Goal: Task Accomplishment & Management: Complete application form

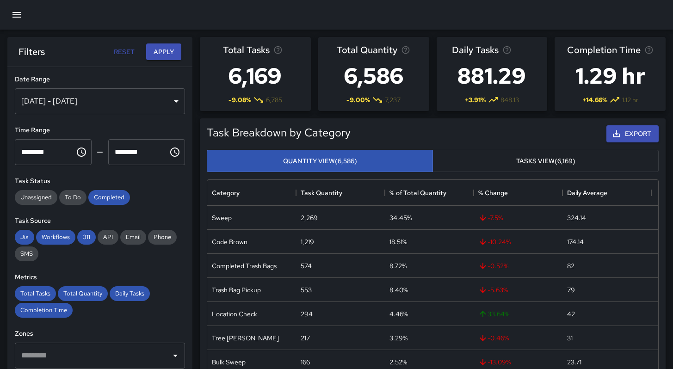
scroll to position [270, 444]
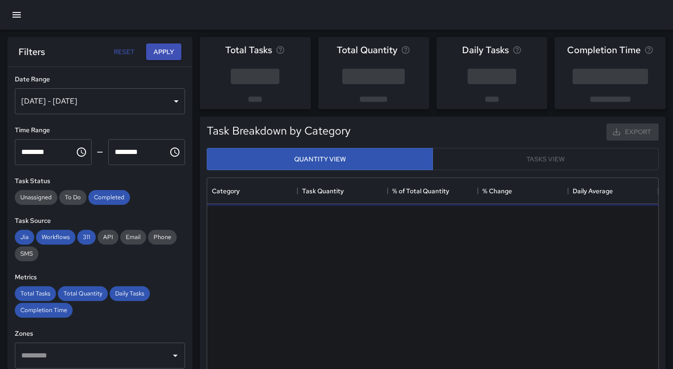
scroll to position [270, 444]
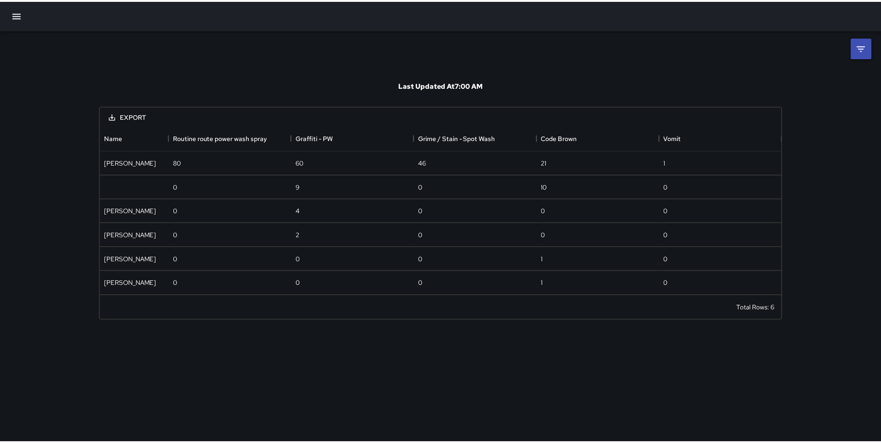
scroll to position [163, 681]
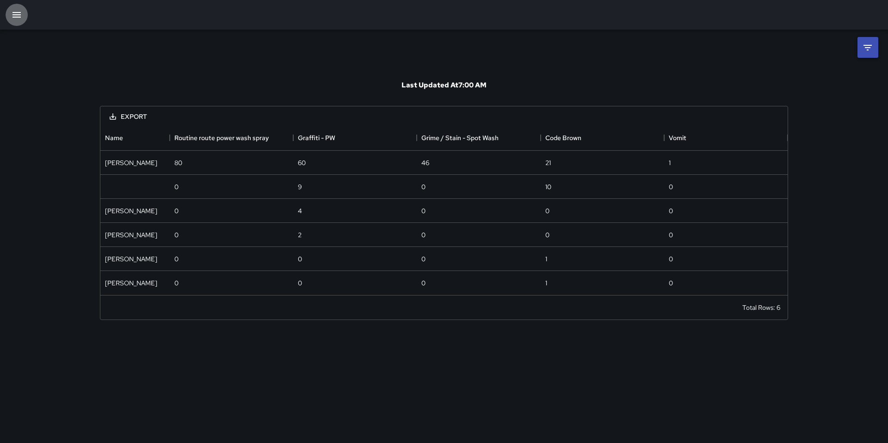
click at [18, 16] on icon "button" at bounding box center [16, 14] width 11 height 11
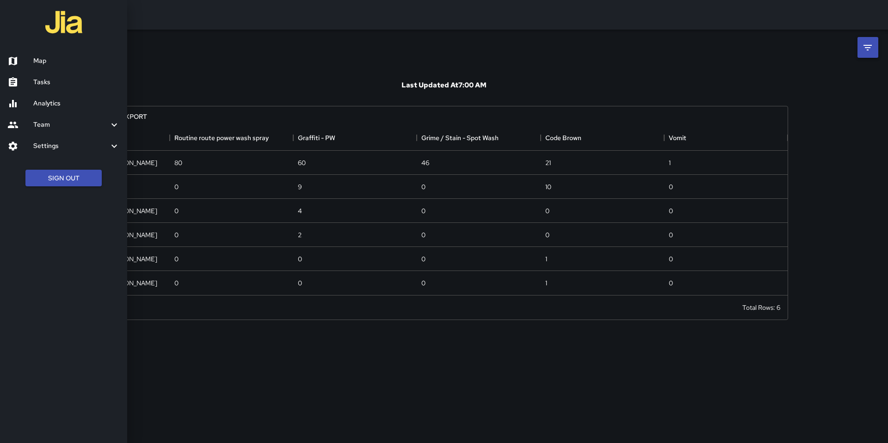
click at [55, 81] on h6 "Tasks" at bounding box center [76, 82] width 87 height 10
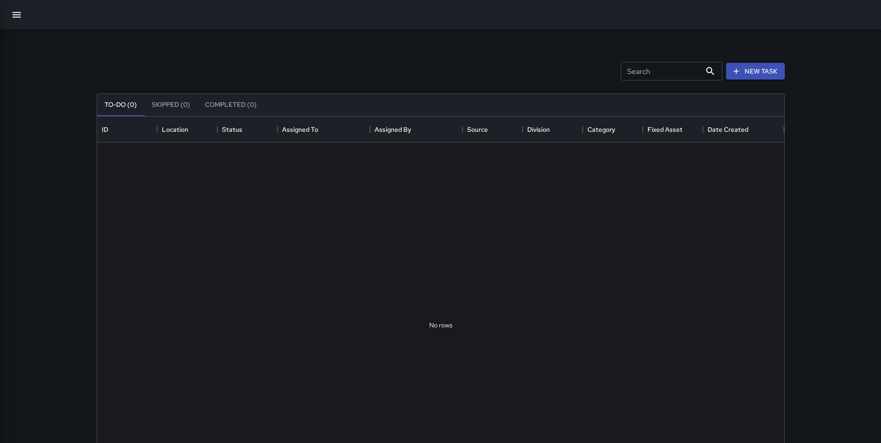
scroll to position [385, 681]
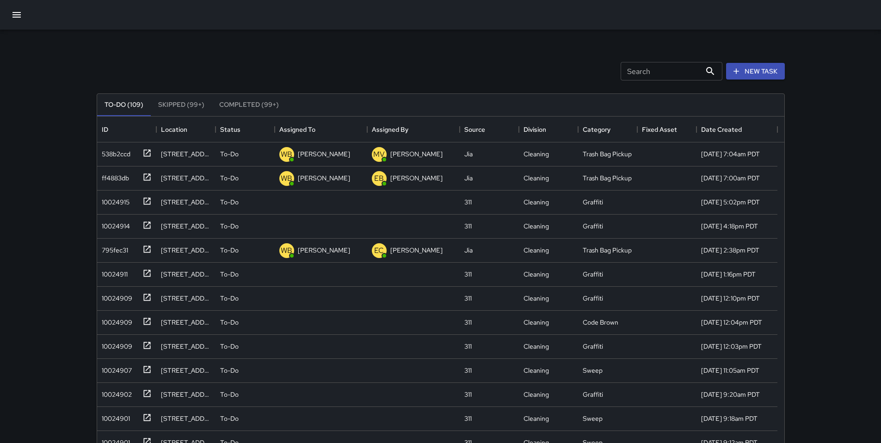
click at [659, 77] on input "Search" at bounding box center [661, 71] width 81 height 19
click at [164, 72] on div "Search Search New Task" at bounding box center [441, 71] width 692 height 48
click at [339, 49] on div "Search Search New Task" at bounding box center [441, 71] width 692 height 48
click at [204, 20] on div at bounding box center [440, 15] width 881 height 30
click at [18, 15] on icon "button" at bounding box center [16, 14] width 11 height 11
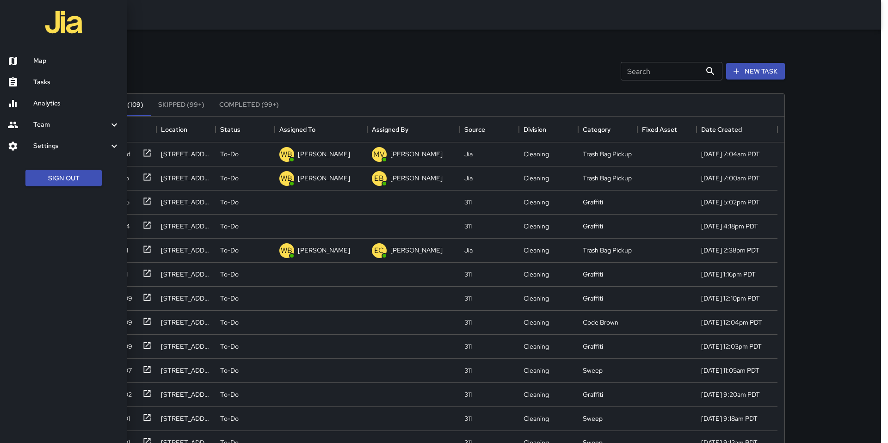
click at [236, 32] on div at bounding box center [444, 221] width 888 height 443
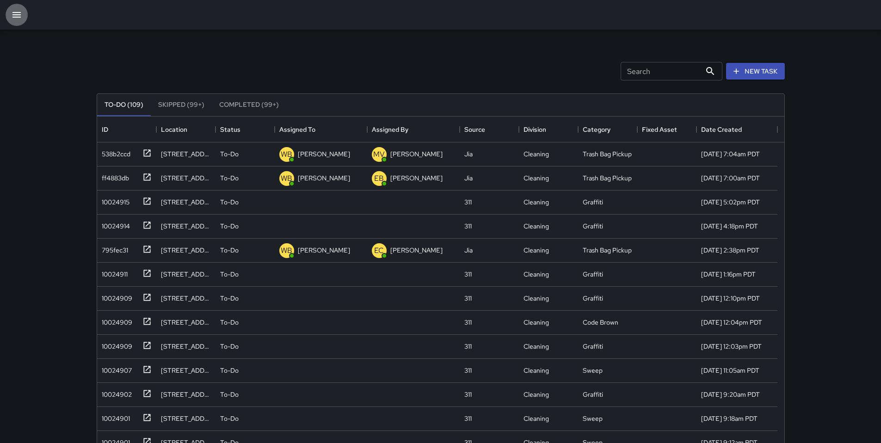
click at [15, 14] on icon "button" at bounding box center [16, 14] width 11 height 11
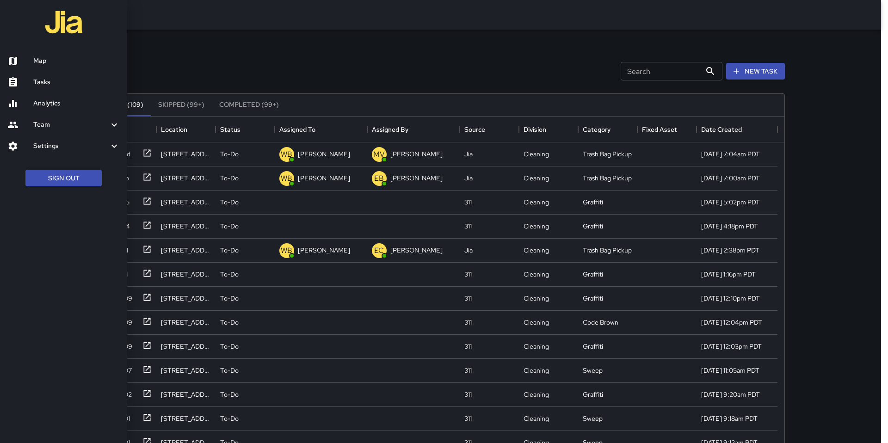
click at [238, 59] on div at bounding box center [444, 221] width 888 height 443
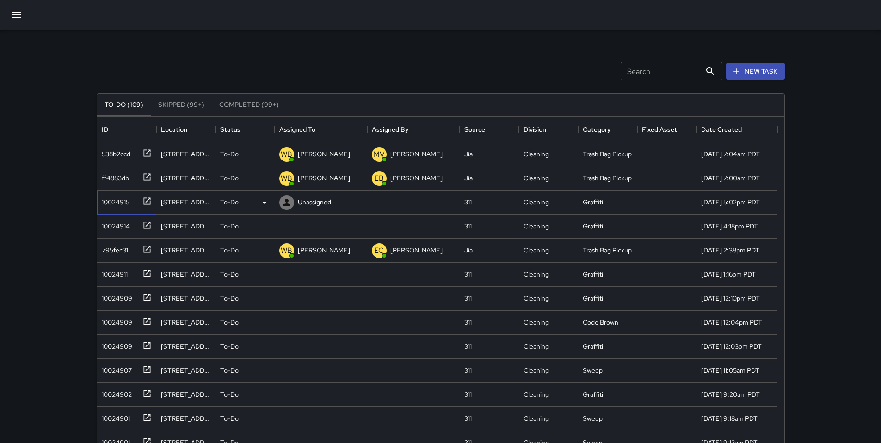
click at [115, 202] on div "10024915" at bounding box center [113, 200] width 31 height 13
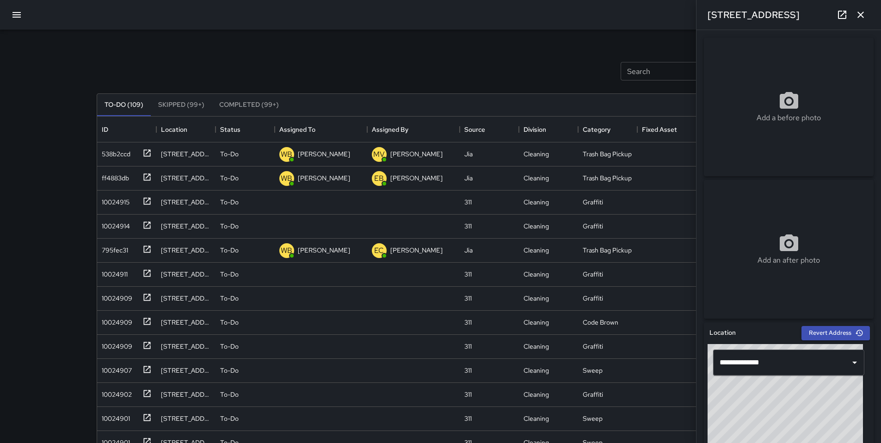
click at [457, 45] on div "Search Search New Task To-Do (109) Skipped (99+) Completed (99+) ID Location St…" at bounding box center [441, 288] width 711 height 517
click at [864, 15] on icon "button" at bounding box center [860, 14] width 11 height 11
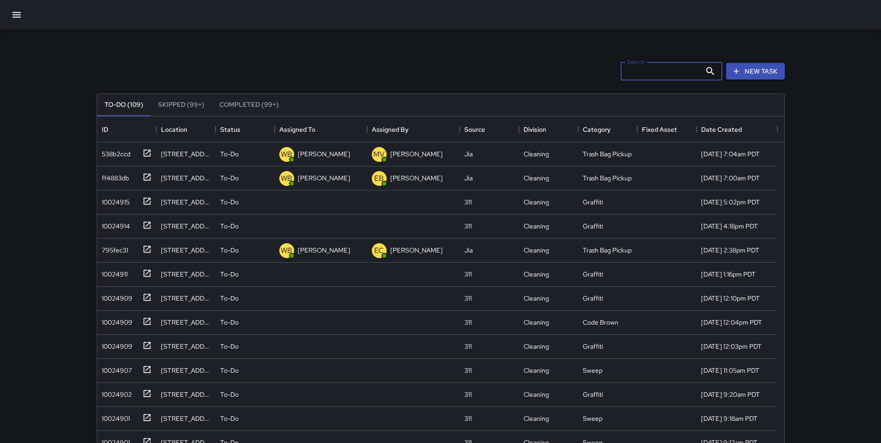
click at [639, 71] on input "Search" at bounding box center [661, 71] width 81 height 19
click at [118, 200] on div "10024915" at bounding box center [113, 200] width 31 height 13
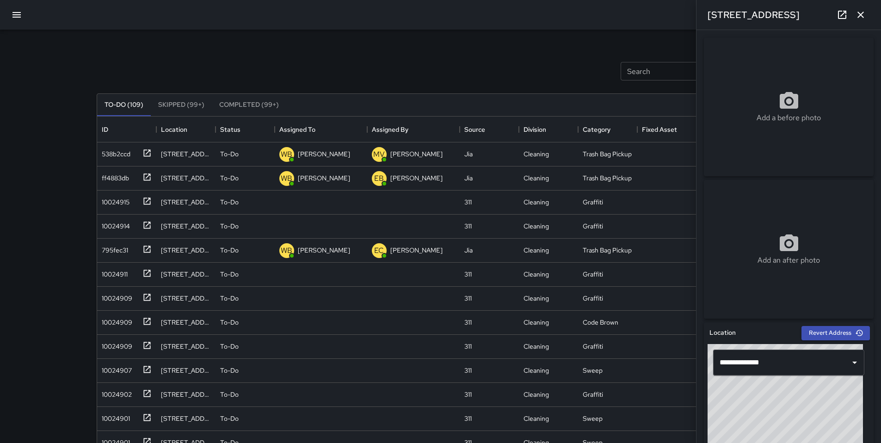
click at [864, 13] on icon "button" at bounding box center [860, 14] width 11 height 11
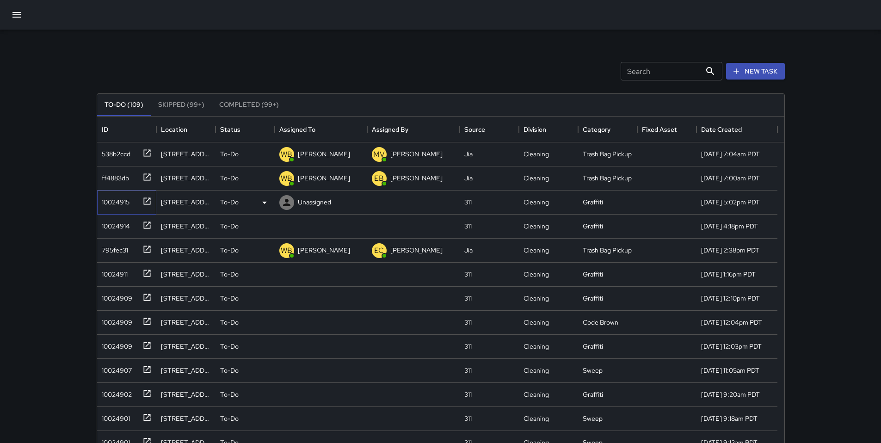
drag, startPoint x: 124, startPoint y: 207, endPoint x: 138, endPoint y: 203, distance: 15.3
click at [124, 207] on div "10024915" at bounding box center [113, 200] width 31 height 13
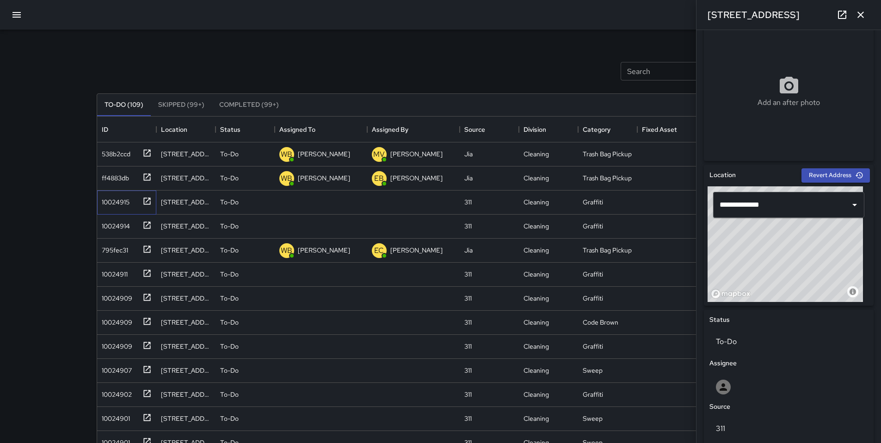
scroll to position [359, 0]
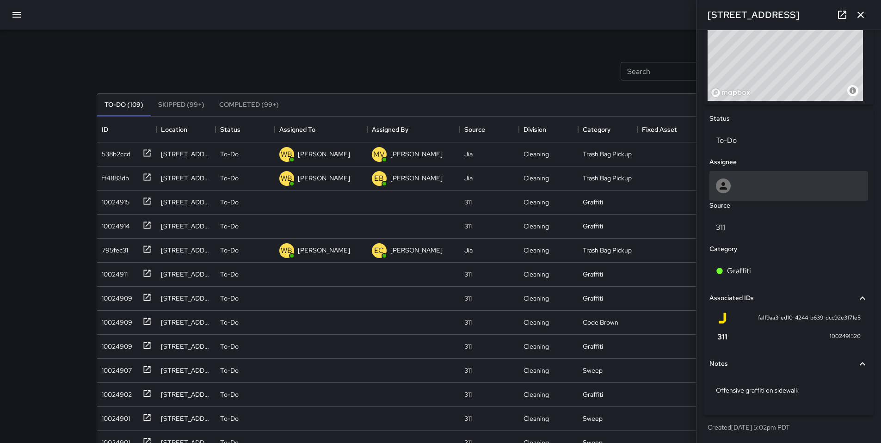
click at [759, 188] on div at bounding box center [789, 186] width 146 height 15
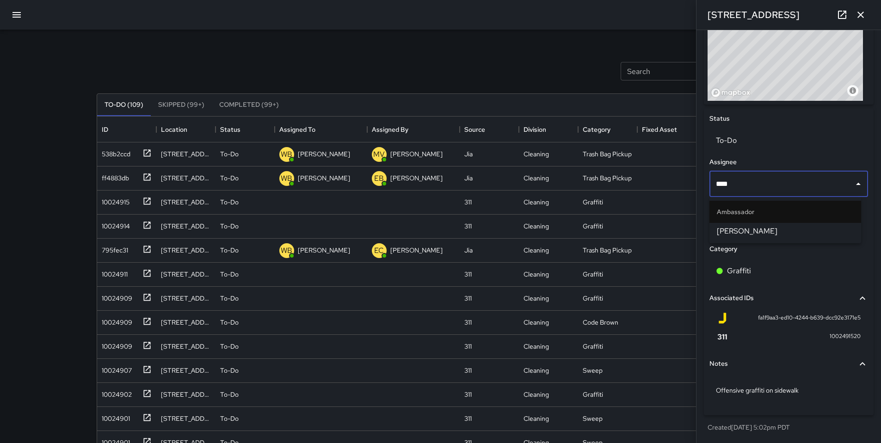
type input "*****"
click at [783, 232] on span "Gordon Rowe" at bounding box center [785, 231] width 137 height 11
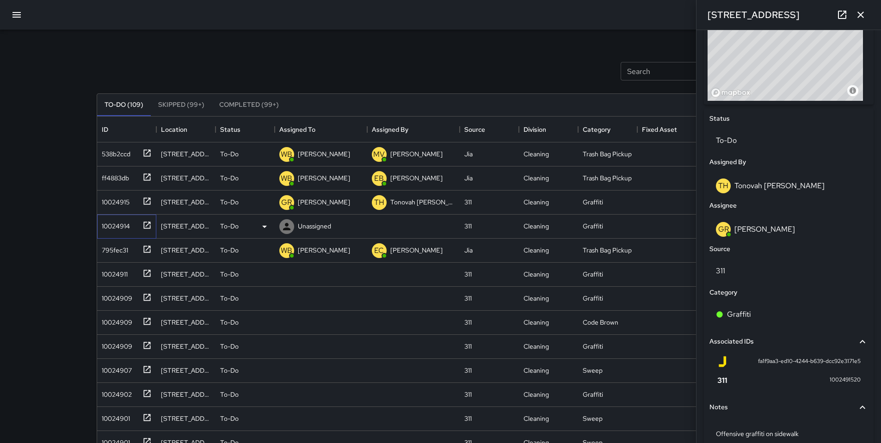
click at [113, 224] on div "10024914" at bounding box center [114, 224] width 32 height 13
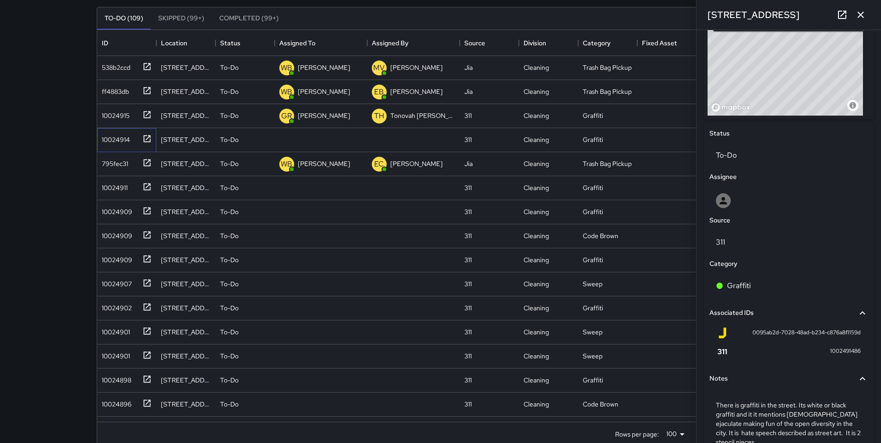
scroll to position [396, 0]
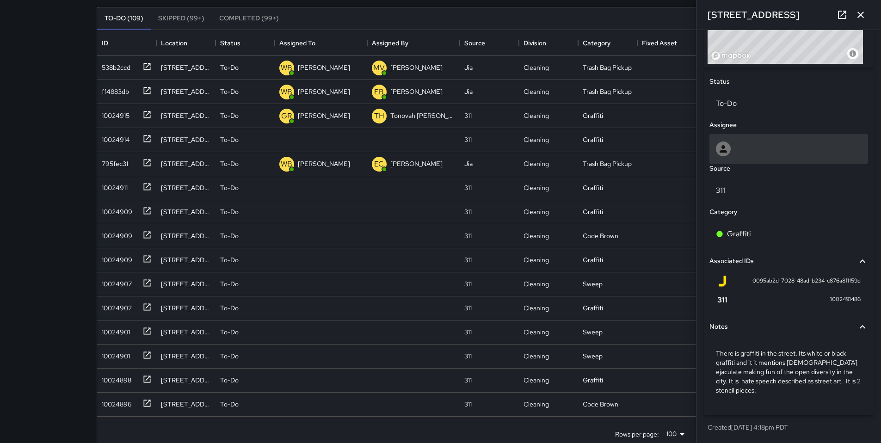
click at [743, 148] on div at bounding box center [789, 149] width 146 height 15
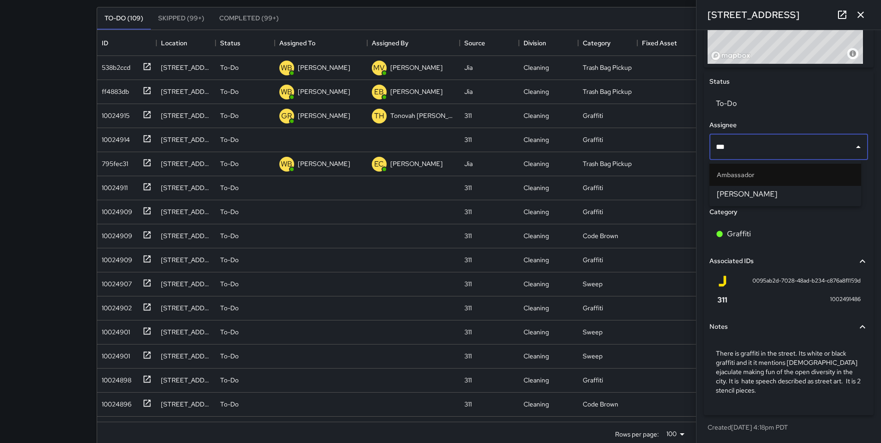
type input "****"
click at [744, 190] on span "Dago Cervantes" at bounding box center [785, 194] width 137 height 11
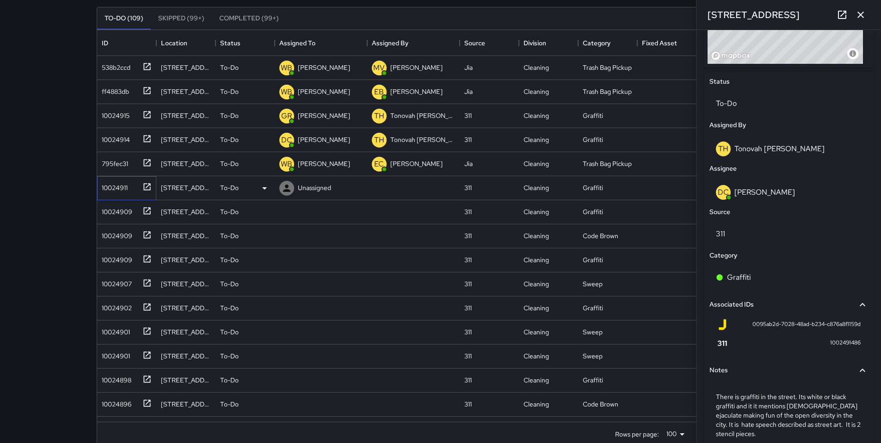
click at [125, 186] on div "10024911" at bounding box center [113, 186] width 30 height 13
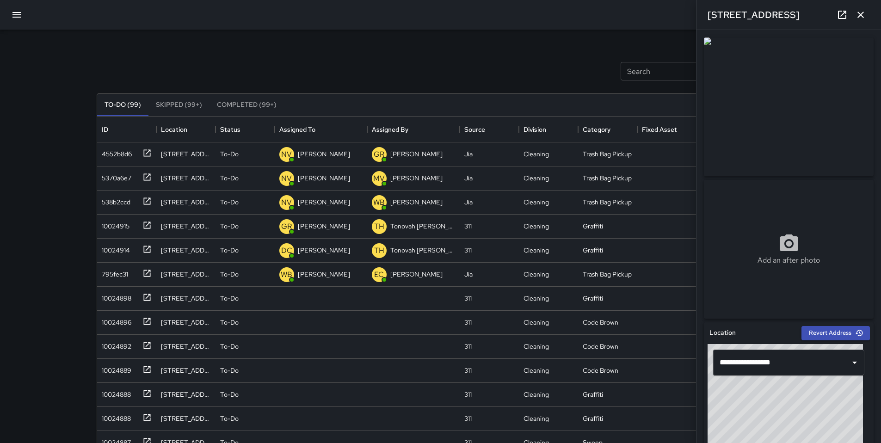
scroll to position [385, 681]
click at [115, 301] on div "10024898" at bounding box center [114, 296] width 33 height 13
click at [123, 296] on div "10024898" at bounding box center [114, 296] width 33 height 13
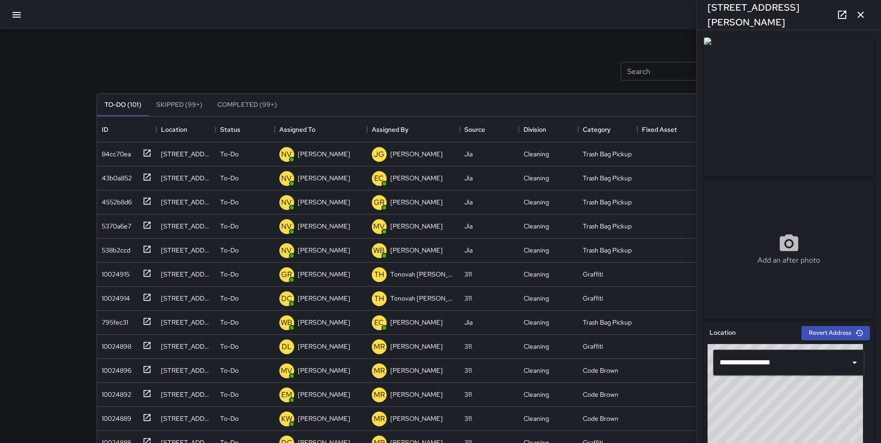
click at [166, 63] on div "Search Search New Task" at bounding box center [441, 71] width 692 height 48
click at [866, 16] on icon "button" at bounding box center [860, 14] width 11 height 11
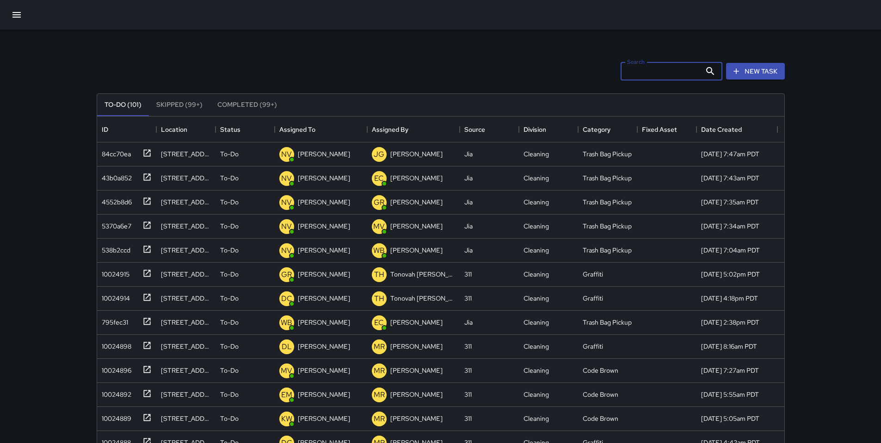
click at [684, 70] on input "Search" at bounding box center [661, 71] width 81 height 19
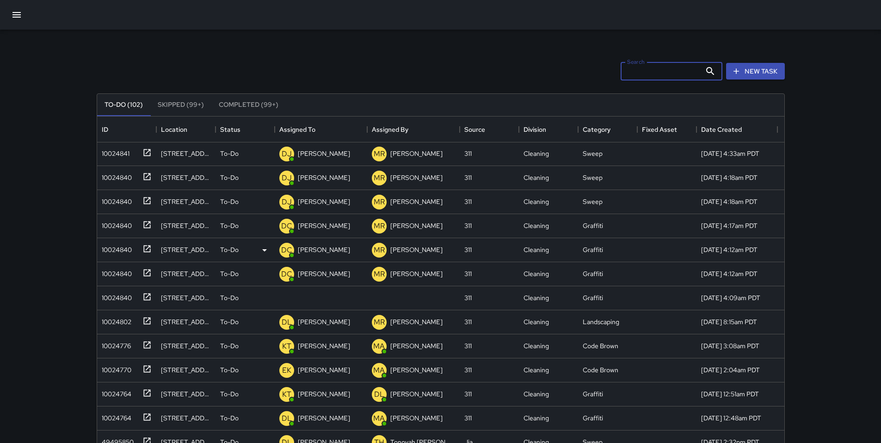
scroll to position [578, 0]
click at [665, 70] on input "Search" at bounding box center [661, 71] width 81 height 19
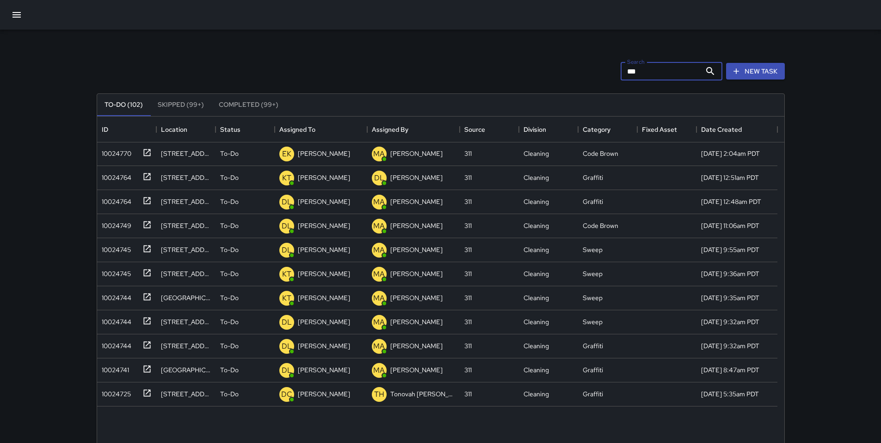
scroll to position [385, 0]
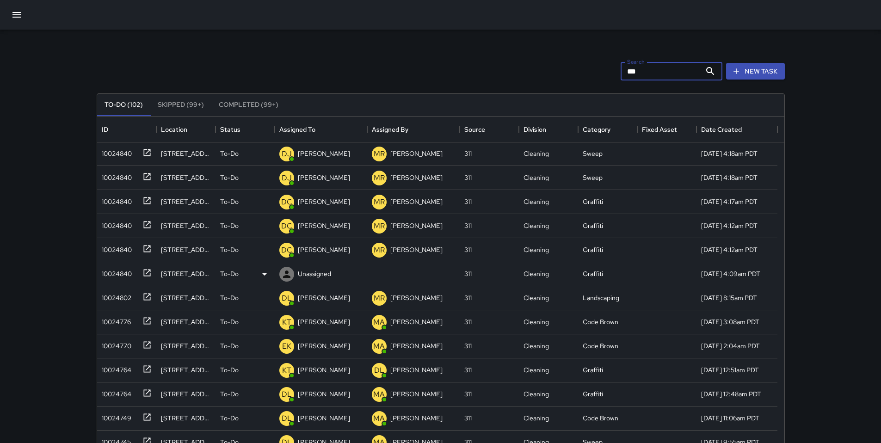
type input "***"
click at [126, 273] on div "10024840" at bounding box center [115, 272] width 34 height 13
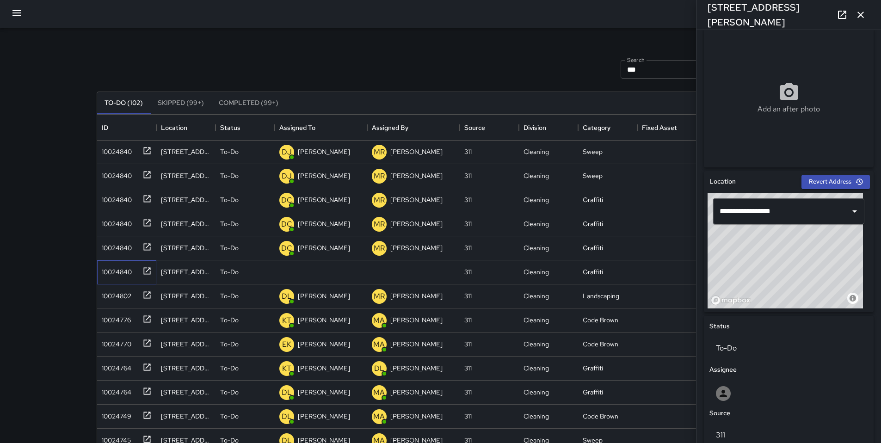
scroll to position [202, 0]
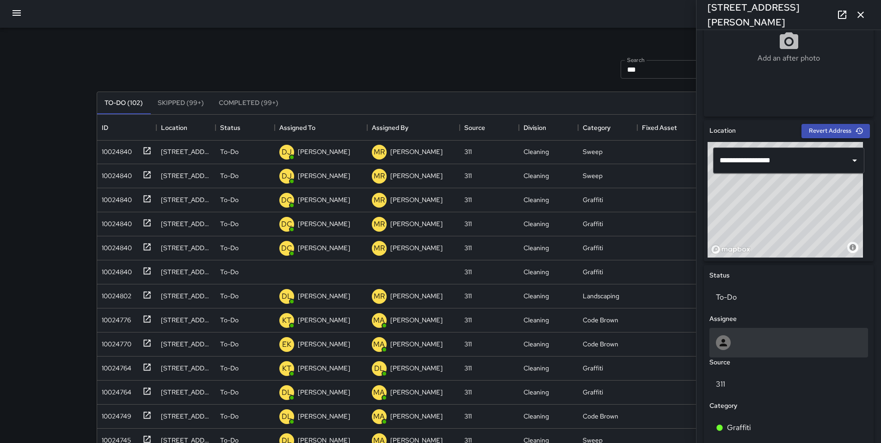
click at [754, 339] on div at bounding box center [789, 342] width 146 height 15
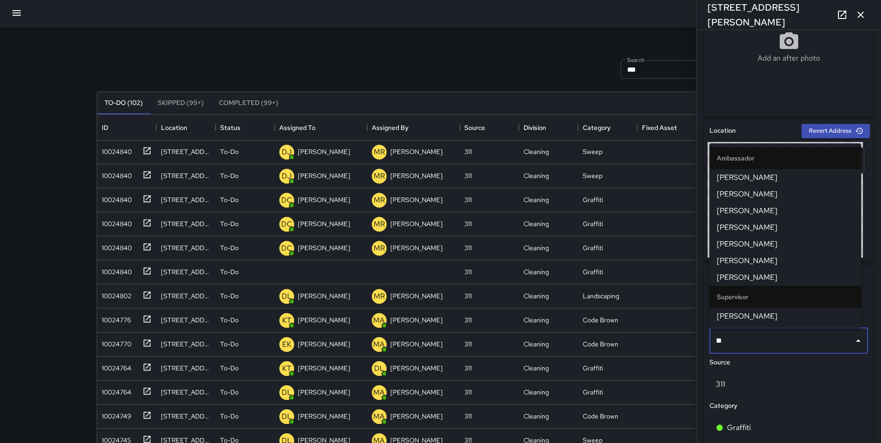
type input "***"
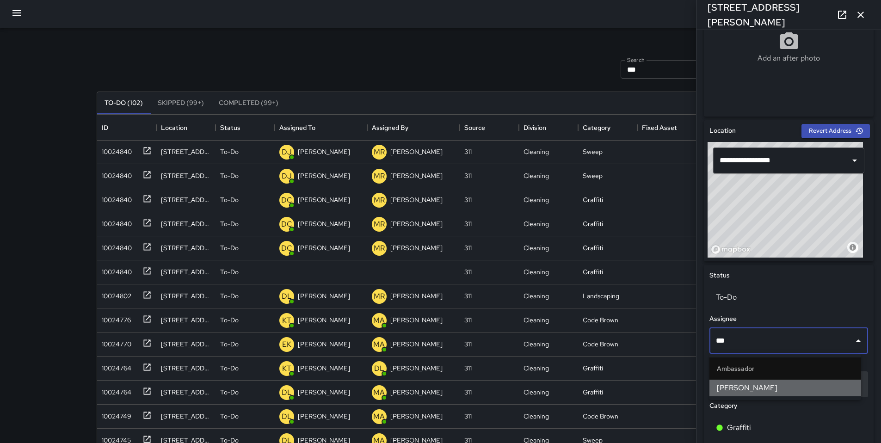
click at [743, 386] on span "Maclis Velasquez" at bounding box center [785, 388] width 137 height 11
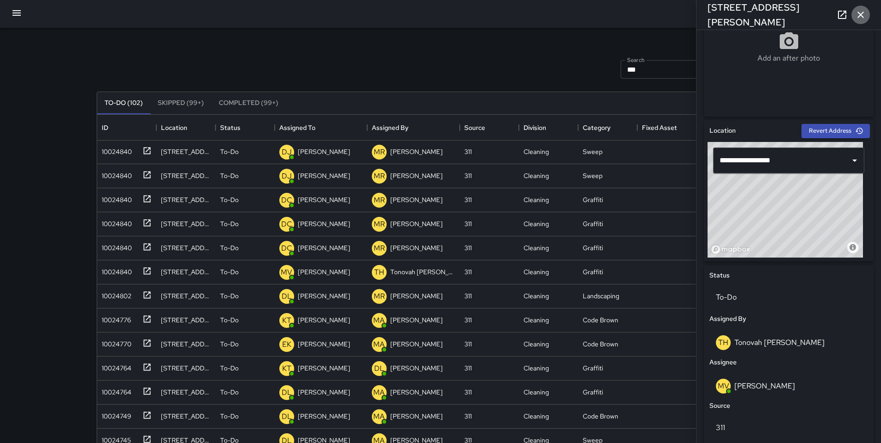
click at [869, 16] on button "button" at bounding box center [861, 15] width 19 height 19
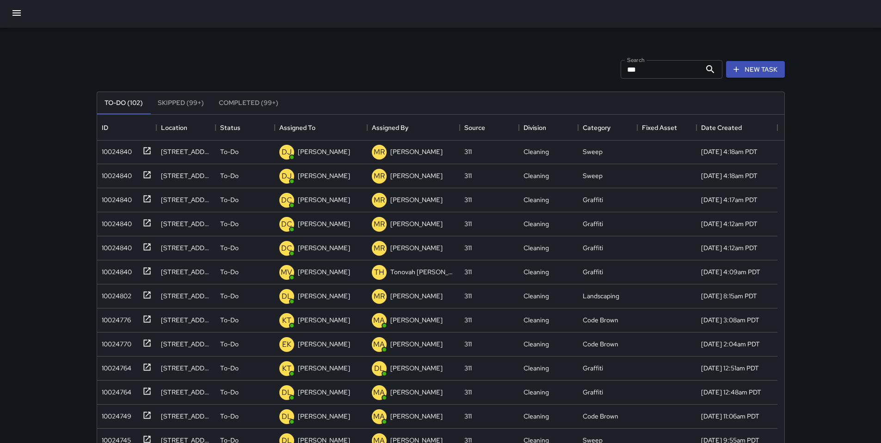
click at [653, 67] on input "***" at bounding box center [661, 69] width 81 height 19
type input "*"
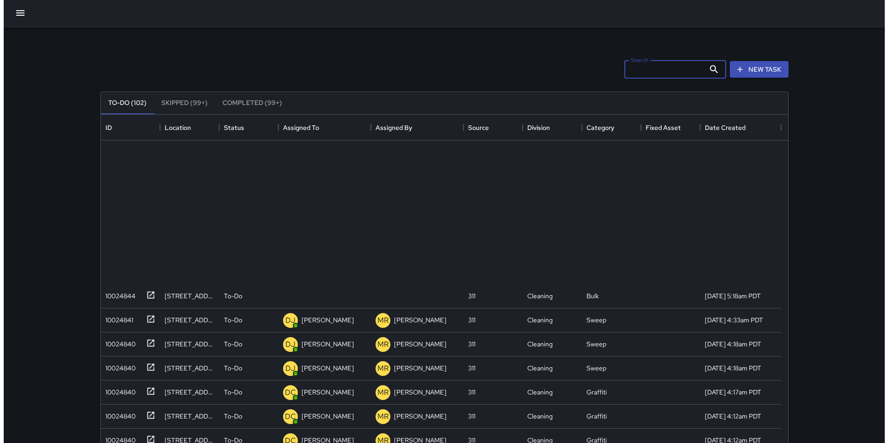
scroll to position [578, 0]
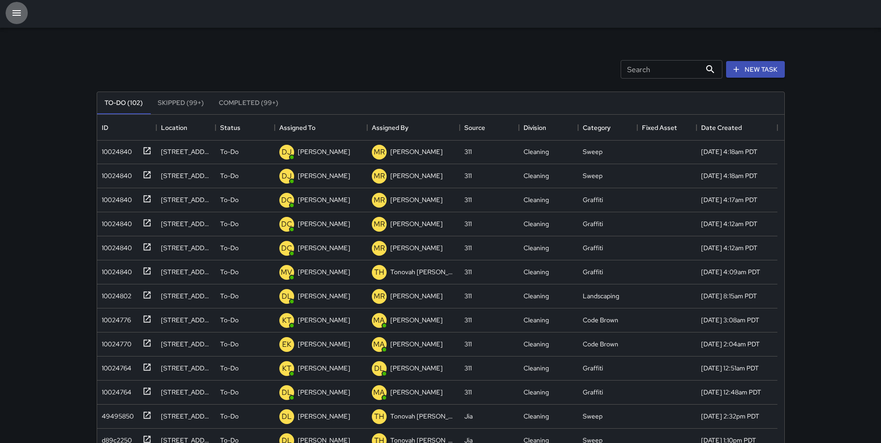
click at [9, 13] on button "button" at bounding box center [17, 13] width 22 height 22
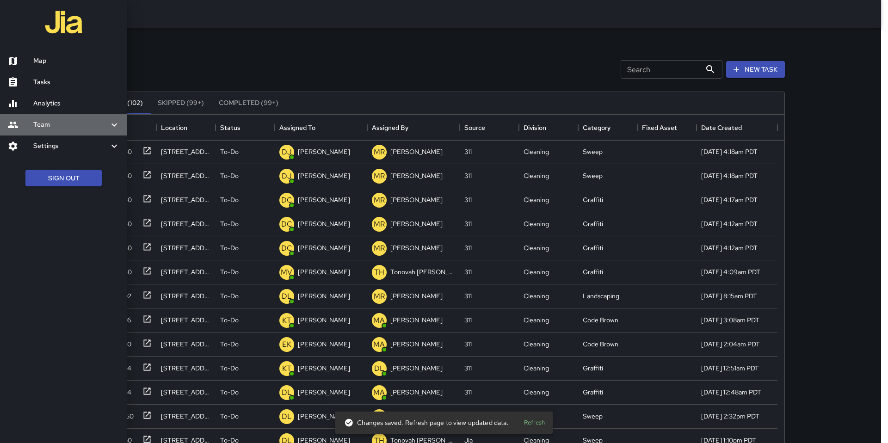
click at [68, 130] on div "Team" at bounding box center [63, 124] width 127 height 21
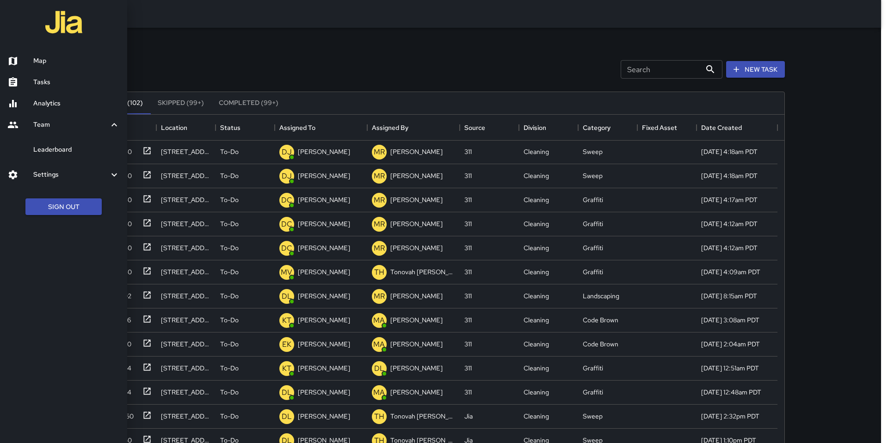
click at [65, 142] on link "Leaderboard" at bounding box center [63, 149] width 127 height 21
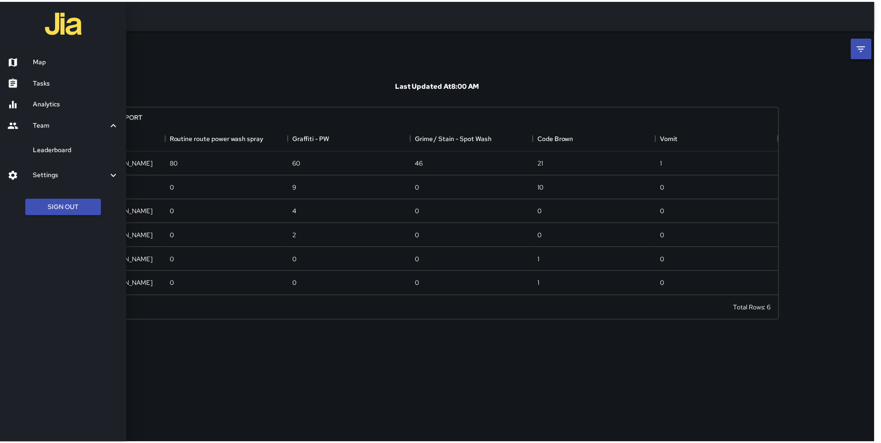
scroll to position [163, 681]
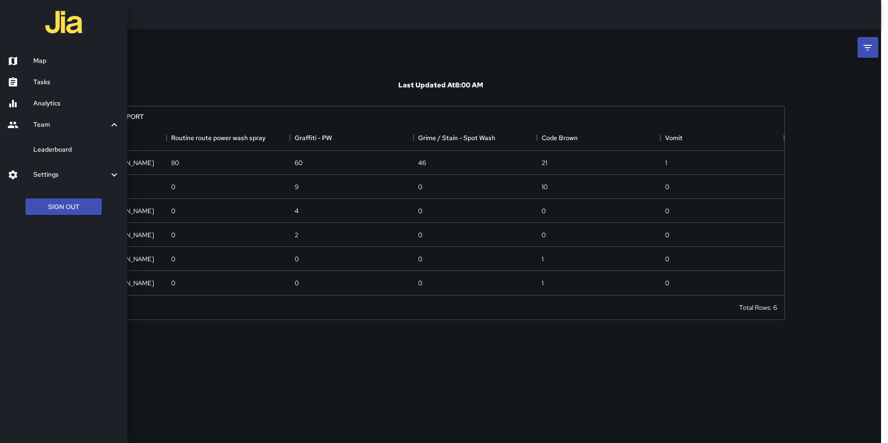
click at [161, 84] on div at bounding box center [444, 221] width 888 height 443
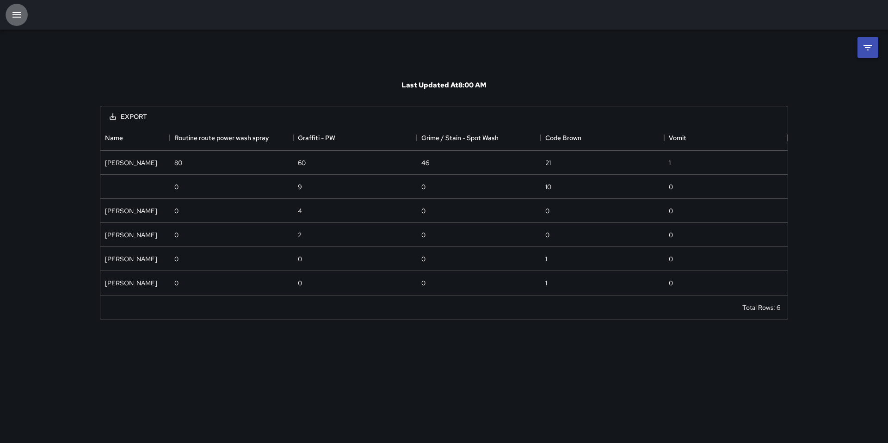
click at [16, 15] on icon "button" at bounding box center [16, 14] width 11 height 11
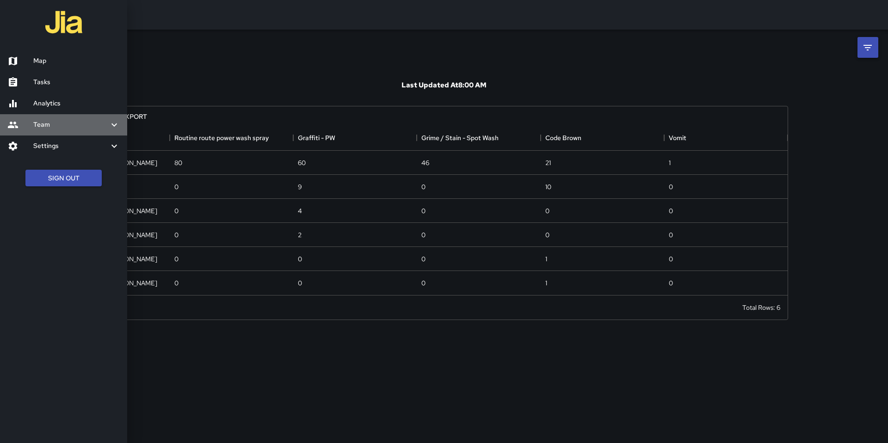
click at [42, 123] on h6 "Team" at bounding box center [70, 125] width 75 height 10
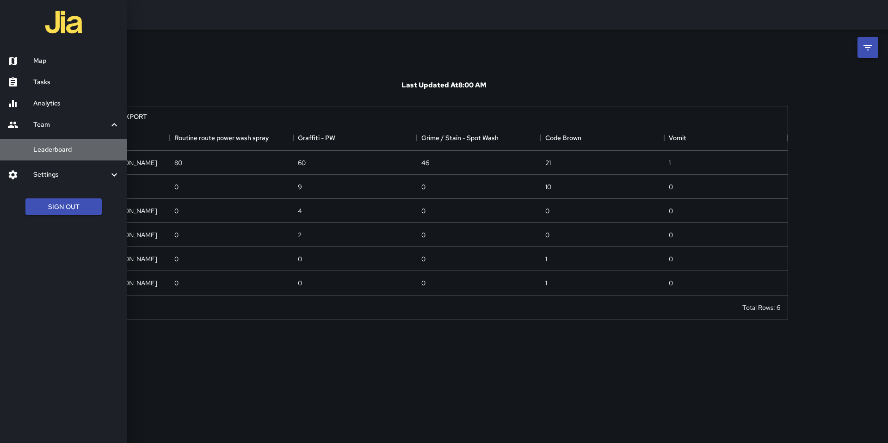
click at [48, 145] on h6 "Leaderboard" at bounding box center [76, 150] width 87 height 10
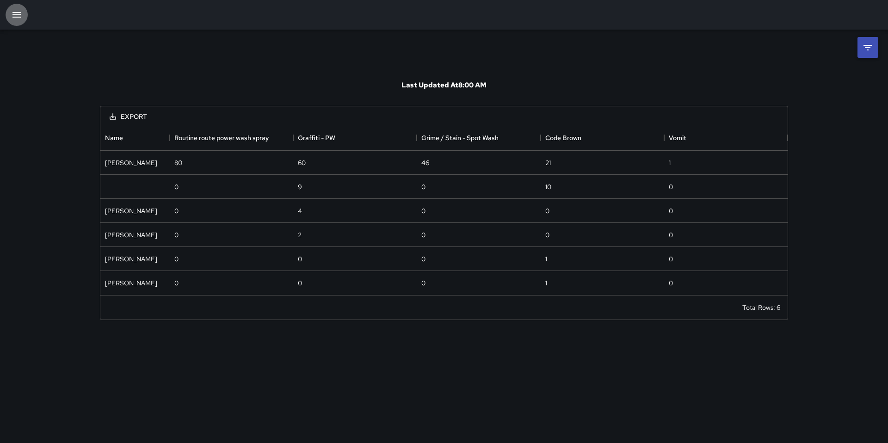
click at [19, 19] on icon "button" at bounding box center [16, 14] width 11 height 11
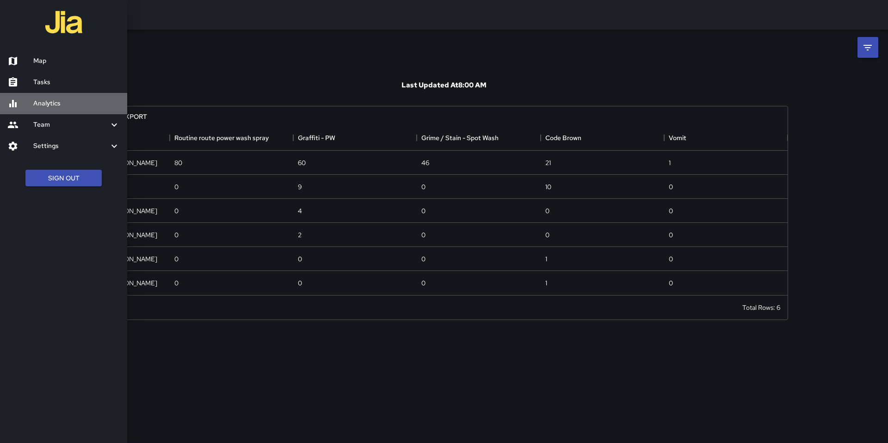
click at [47, 105] on h6 "Analytics" at bounding box center [76, 104] width 87 height 10
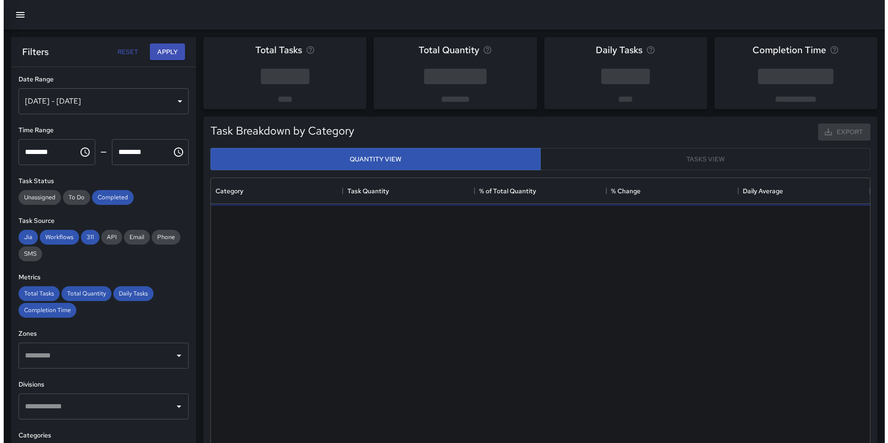
scroll to position [270, 652]
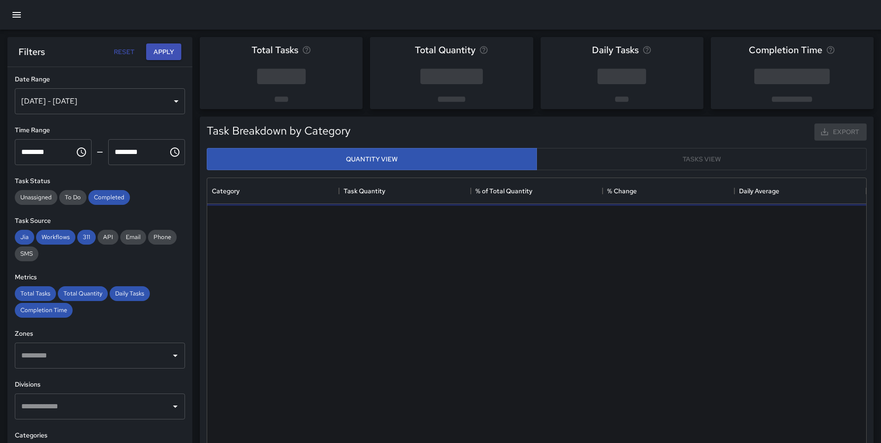
click at [18, 16] on icon "button" at bounding box center [16, 14] width 11 height 11
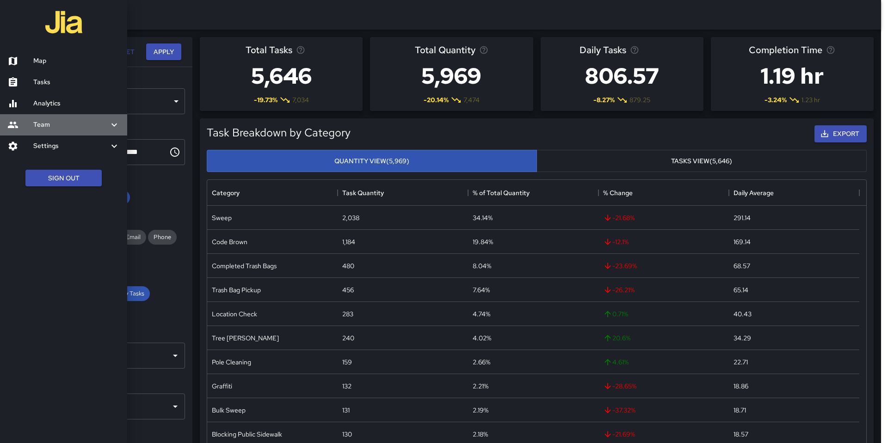
click at [47, 123] on h6 "Team" at bounding box center [70, 125] width 75 height 10
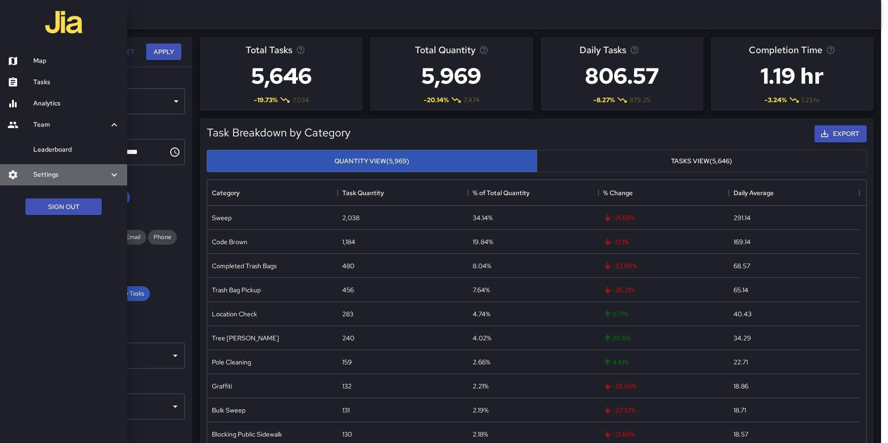
click at [54, 181] on div "Settings" at bounding box center [63, 174] width 127 height 21
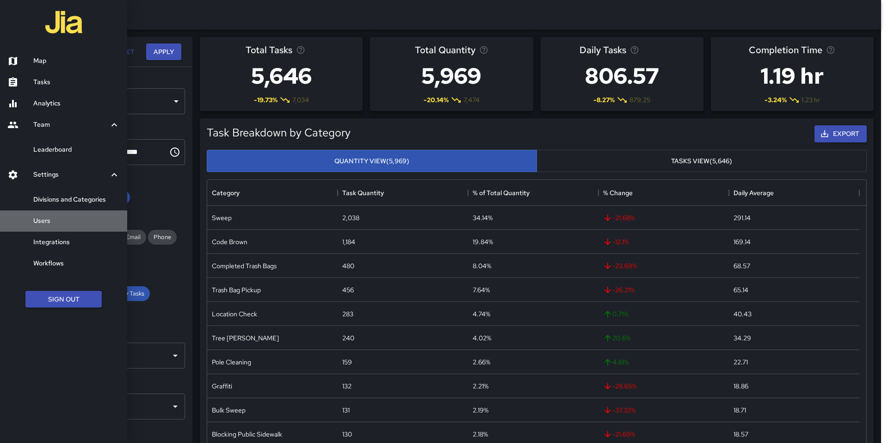
click at [53, 228] on link "Users" at bounding box center [63, 221] width 127 height 21
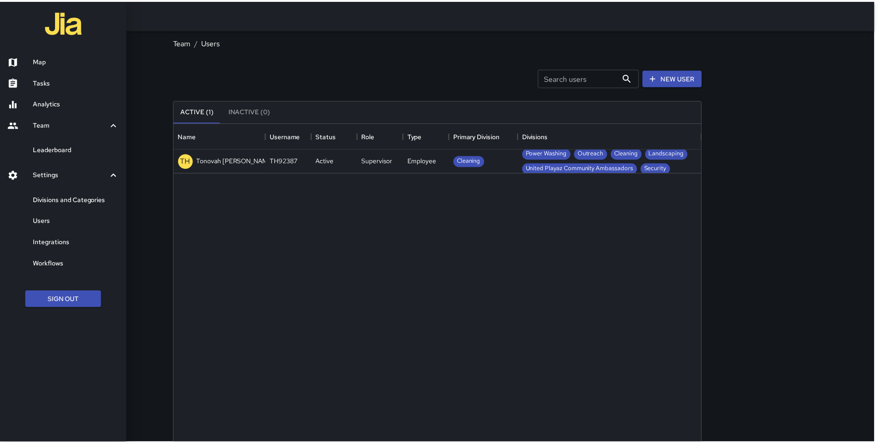
scroll to position [409, 525]
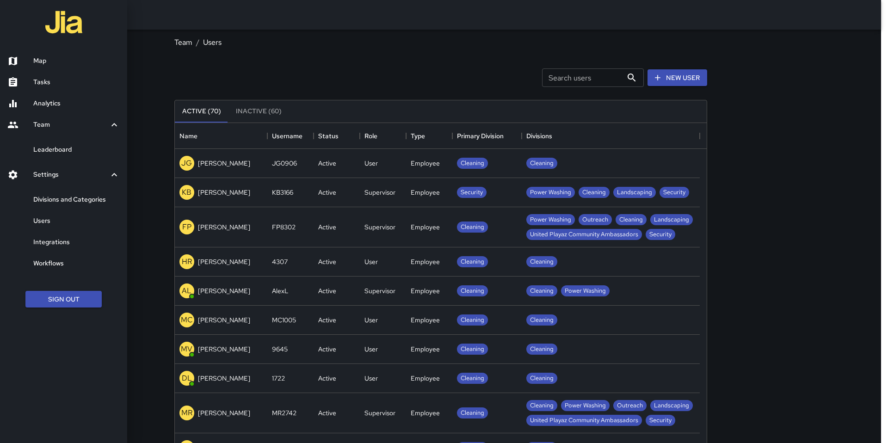
click at [542, 75] on div at bounding box center [444, 221] width 888 height 443
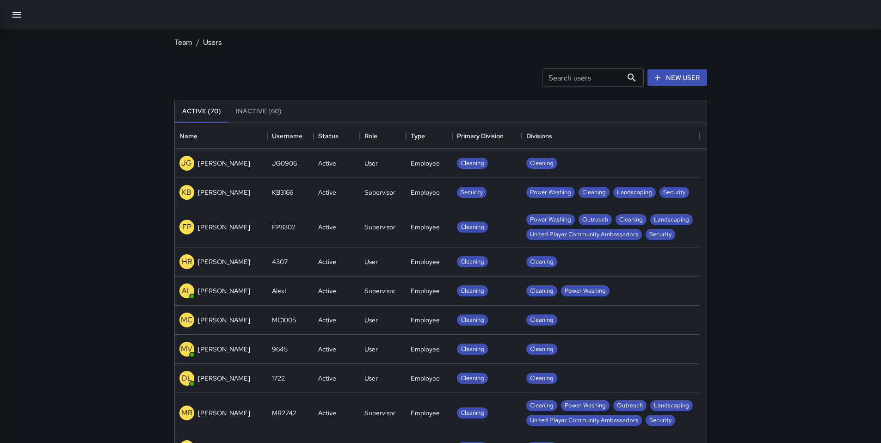
click at [544, 79] on input "Search users" at bounding box center [582, 77] width 81 height 19
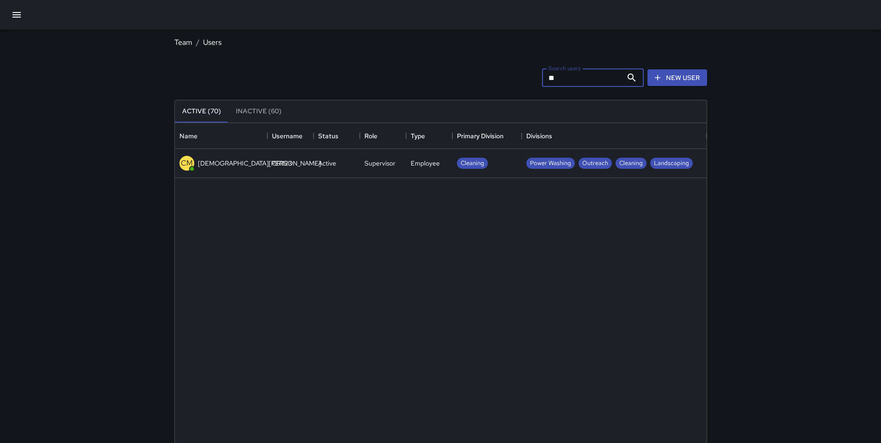
type input "*"
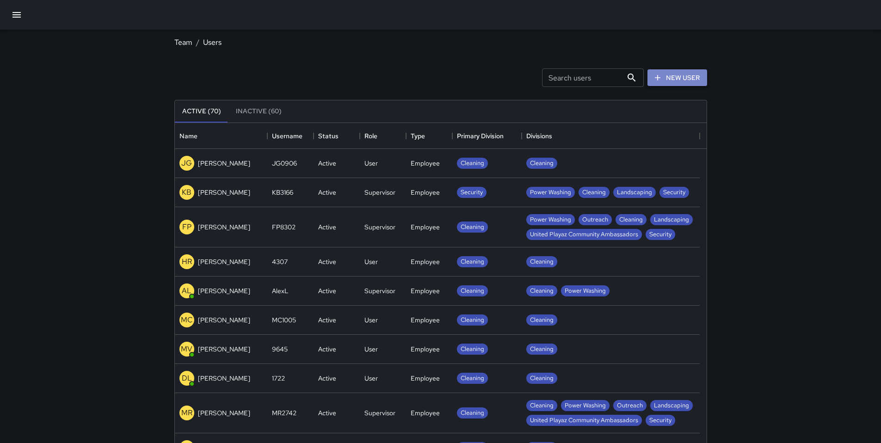
click at [669, 83] on link "New User" at bounding box center [678, 77] width 60 height 17
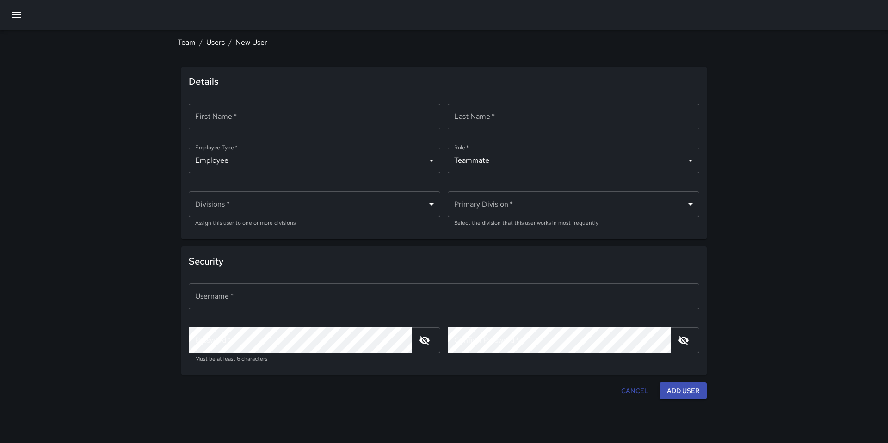
type input "*******"
click at [240, 112] on input "First Name   *" at bounding box center [315, 117] width 252 height 26
type input "*****"
click at [492, 126] on input "Last Name   *" at bounding box center [574, 117] width 252 height 26
type input "******"
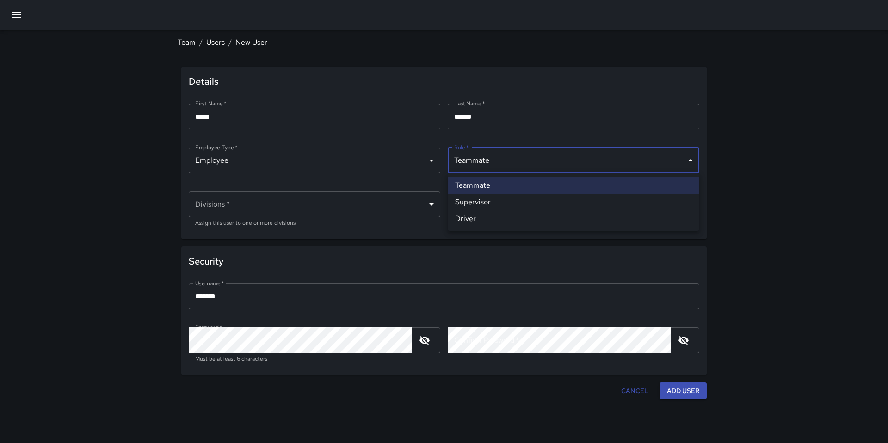
click at [480, 163] on body "Team / Users / New User Details First Name   * ***** First Name   * ​ Last Name…" at bounding box center [444, 221] width 888 height 443
click at [389, 160] on div at bounding box center [444, 221] width 888 height 443
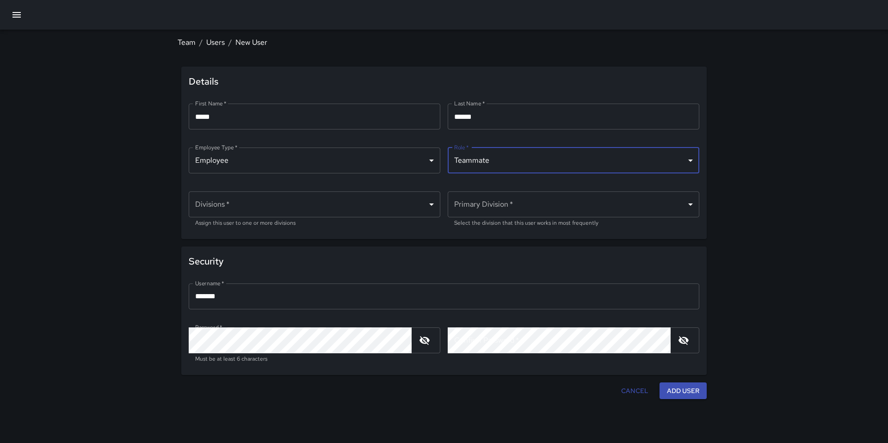
click at [389, 160] on body "Team / Users / New User Details First Name   * ***** First Name   * ​ Last Name…" at bounding box center [444, 221] width 888 height 443
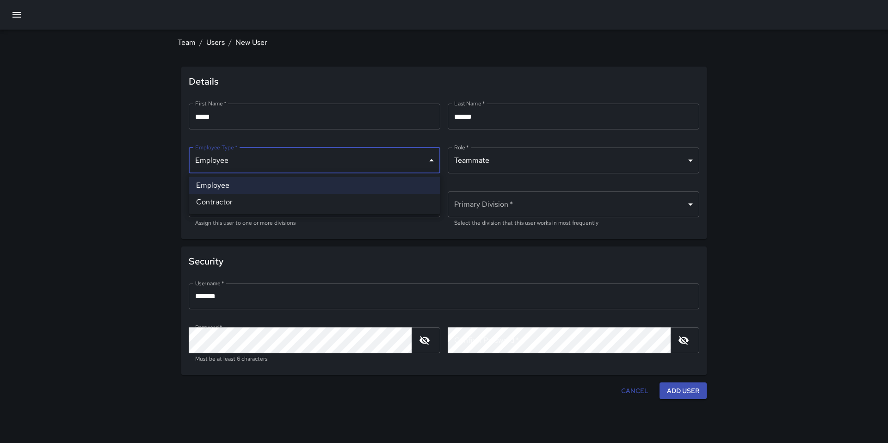
click at [389, 160] on div at bounding box center [444, 221] width 888 height 443
click at [488, 168] on body "Team / Users / New User Details First Name   * ***** First Name   * ​ Last Name…" at bounding box center [444, 221] width 888 height 443
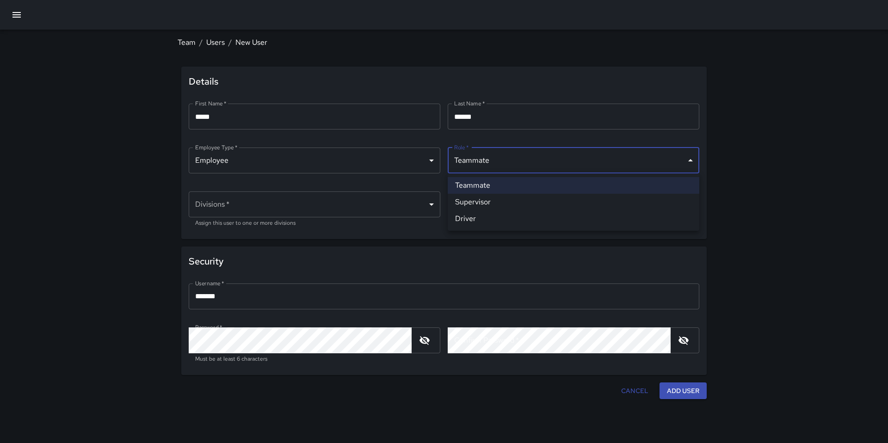
click at [634, 390] on div at bounding box center [444, 221] width 888 height 443
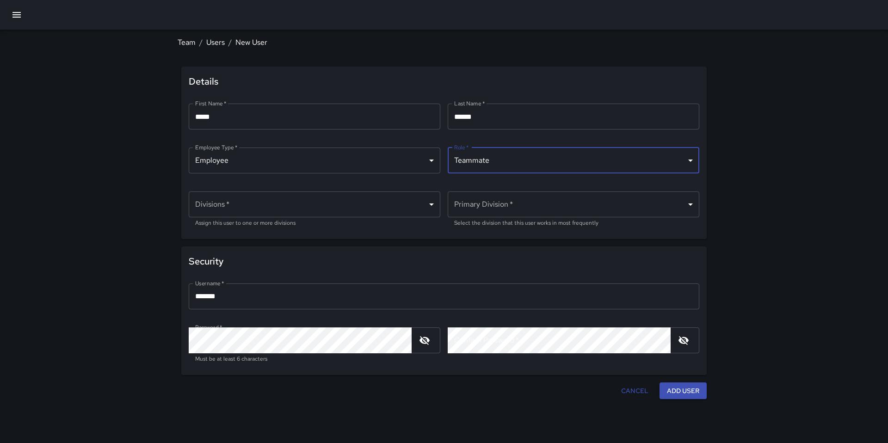
click at [638, 391] on button "Cancel" at bounding box center [635, 391] width 35 height 17
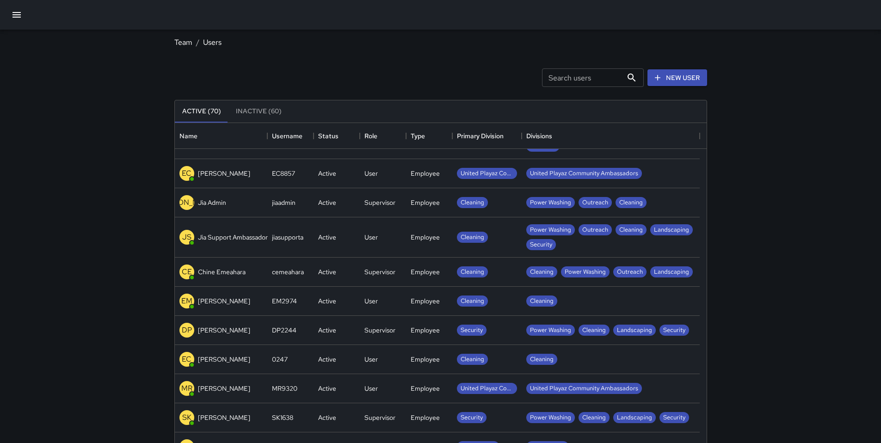
scroll to position [815, 0]
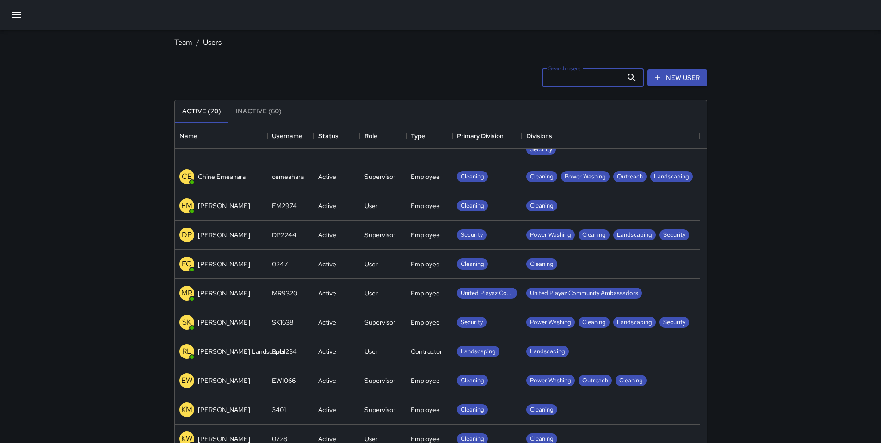
click at [551, 80] on input "Search users" at bounding box center [582, 77] width 81 height 19
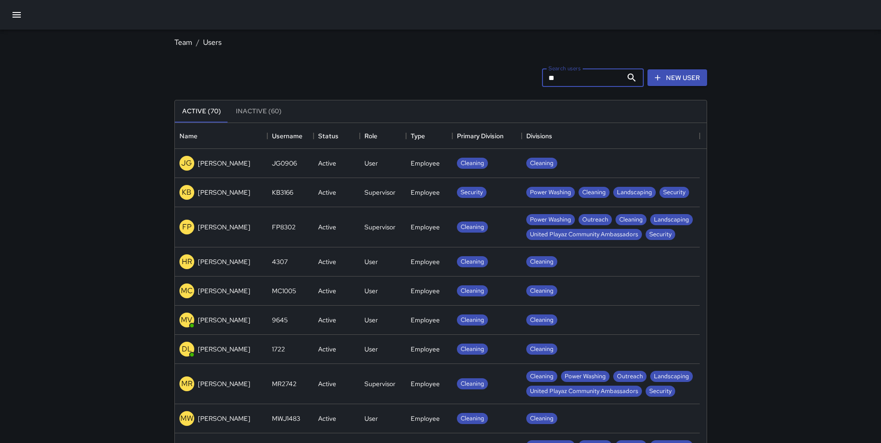
type input "*"
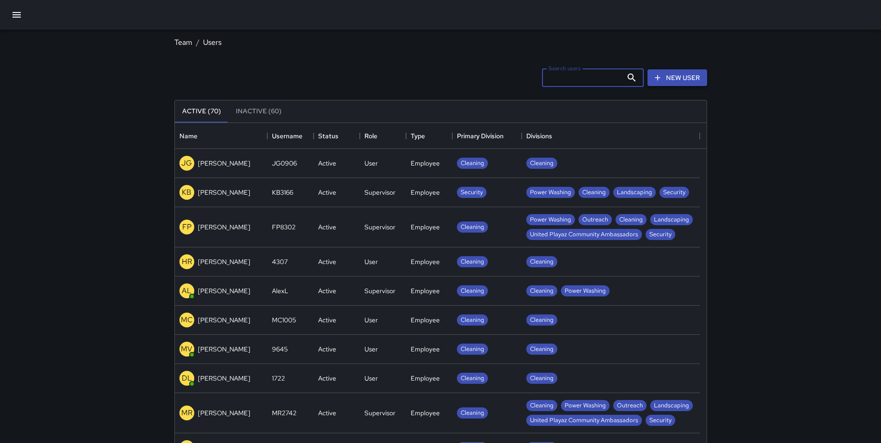
click at [665, 82] on link "New User" at bounding box center [678, 77] width 60 height 17
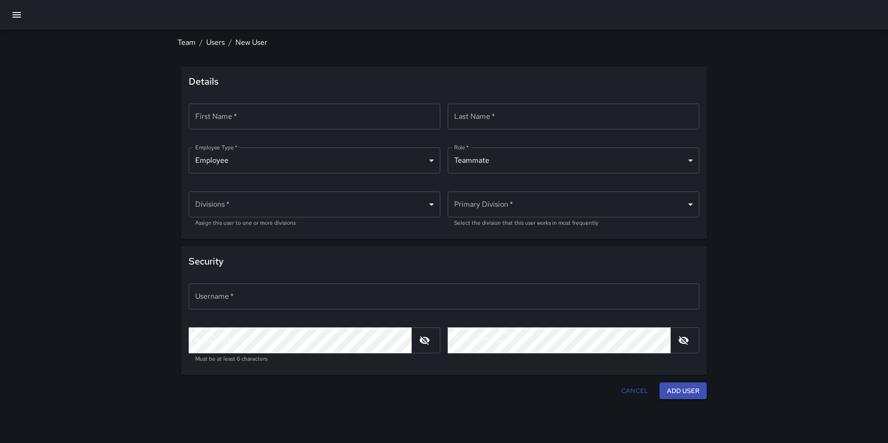
type input "*******"
click at [264, 114] on input "First Name   *" at bounding box center [315, 117] width 252 height 26
type input "*****"
click at [479, 114] on input "Last Name   *" at bounding box center [574, 117] width 252 height 26
type input "******"
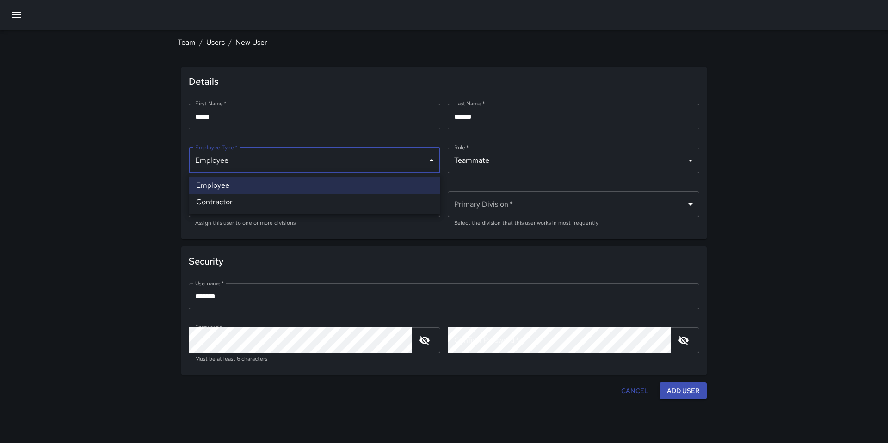
click at [390, 158] on body "Team / Users / New User Details First Name   * ***** First Name   * ​ Last Name…" at bounding box center [444, 221] width 888 height 443
click at [381, 187] on li "Employee" at bounding box center [315, 185] width 252 height 17
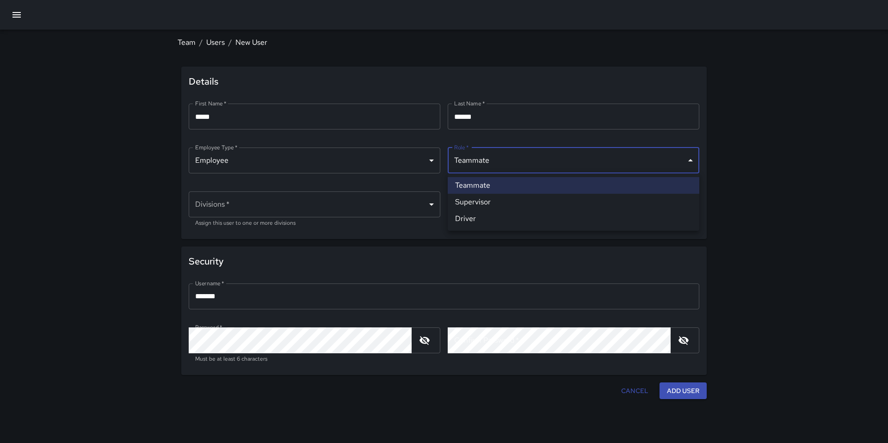
click at [496, 163] on body "Team / Users / New User Details First Name   * ***** First Name   * ​ Last Name…" at bounding box center [444, 221] width 888 height 443
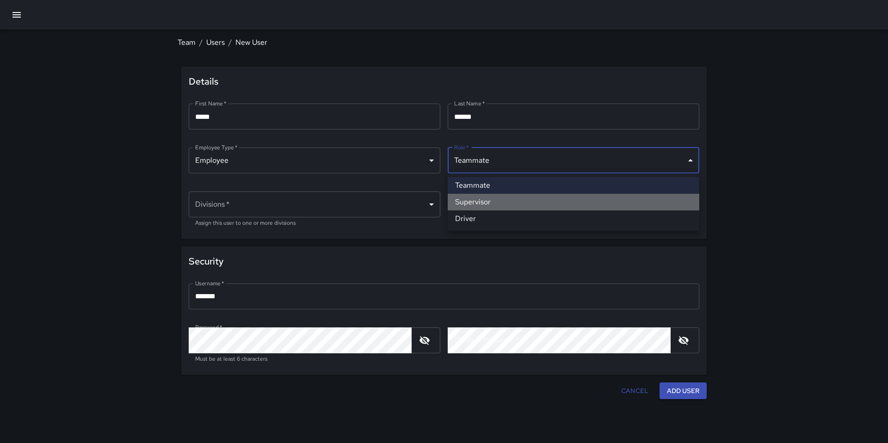
click at [497, 202] on li "Supervisor" at bounding box center [574, 202] width 252 height 17
type input "**********"
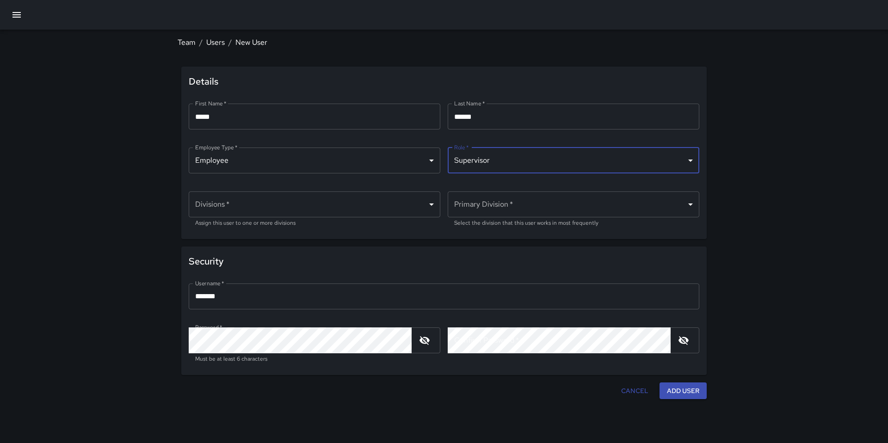
click at [363, 201] on body "**********" at bounding box center [444, 221] width 888 height 443
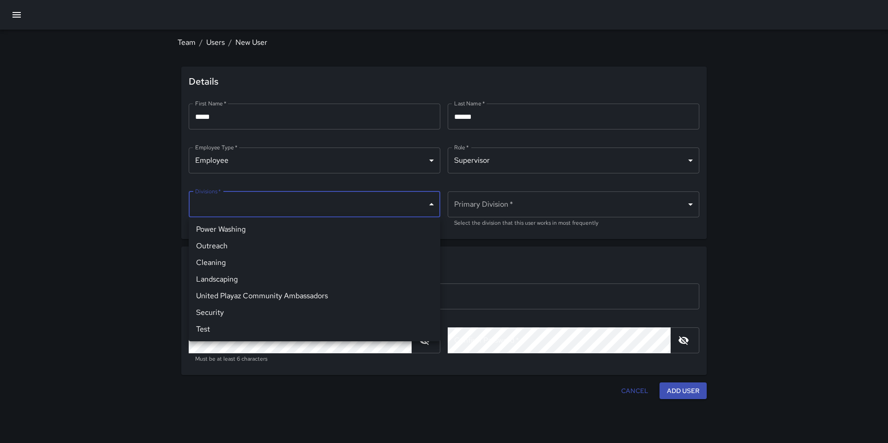
click at [254, 317] on li "Security" at bounding box center [315, 312] width 252 height 17
type input "**********"
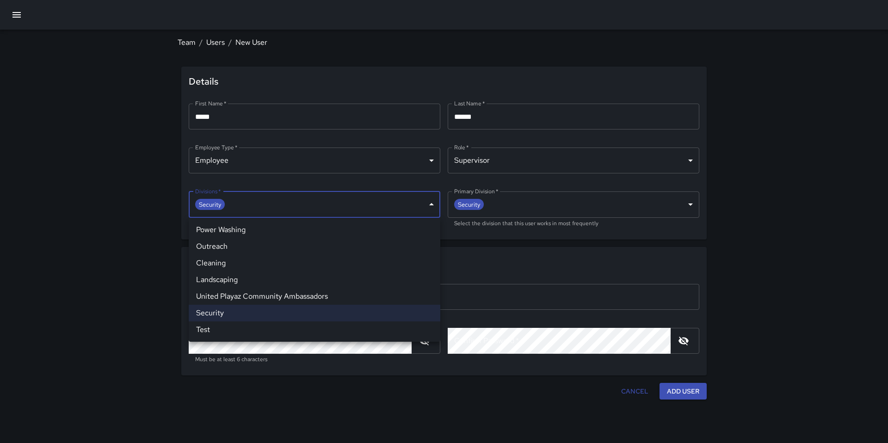
click at [264, 259] on li "Cleaning" at bounding box center [315, 263] width 252 height 17
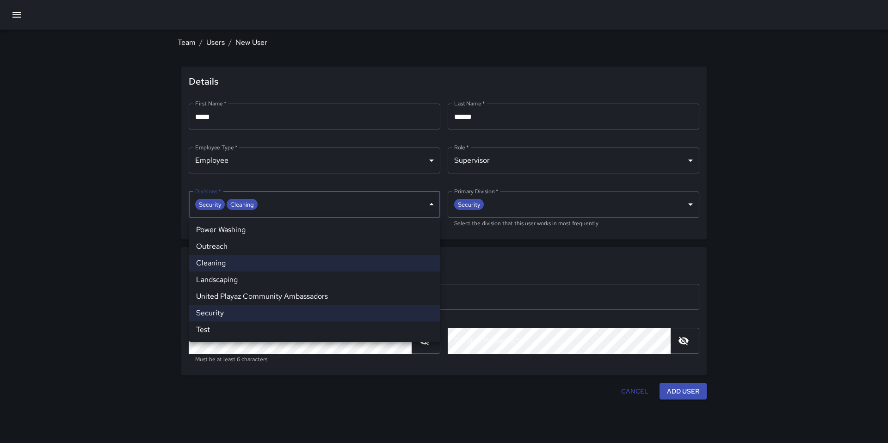
click at [259, 276] on li "Landscaping" at bounding box center [315, 280] width 252 height 17
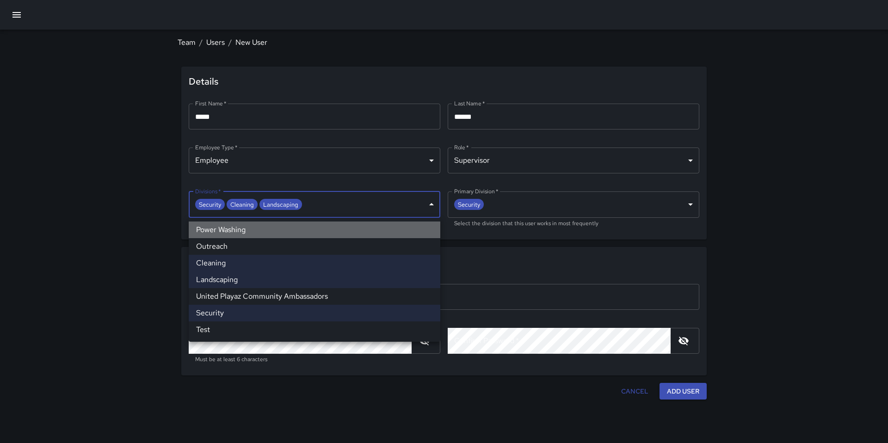
click at [240, 226] on li "Power Washing" at bounding box center [315, 230] width 252 height 17
type input "**********"
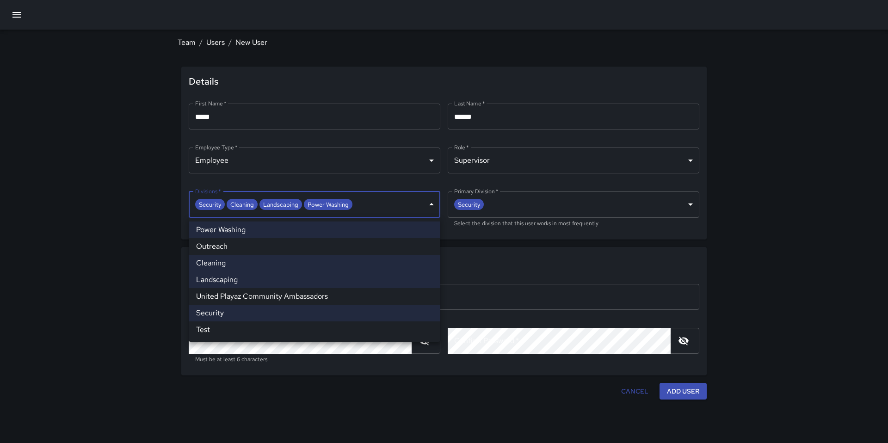
click at [534, 364] on div at bounding box center [444, 221] width 888 height 443
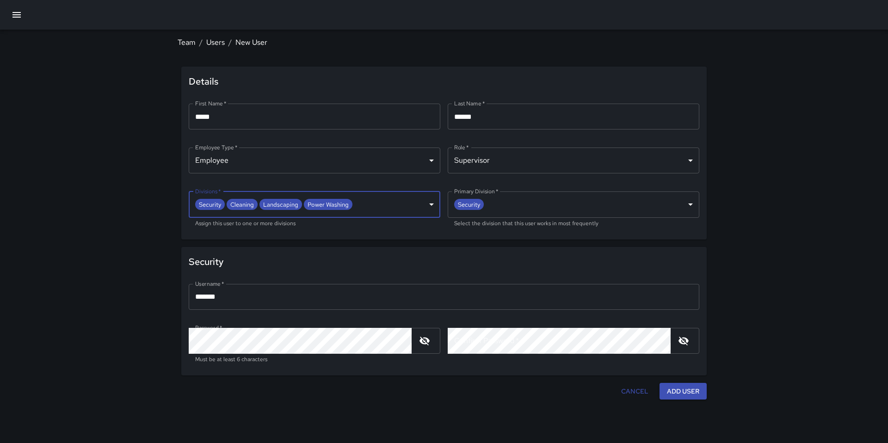
click at [294, 297] on input "*******" at bounding box center [444, 297] width 511 height 26
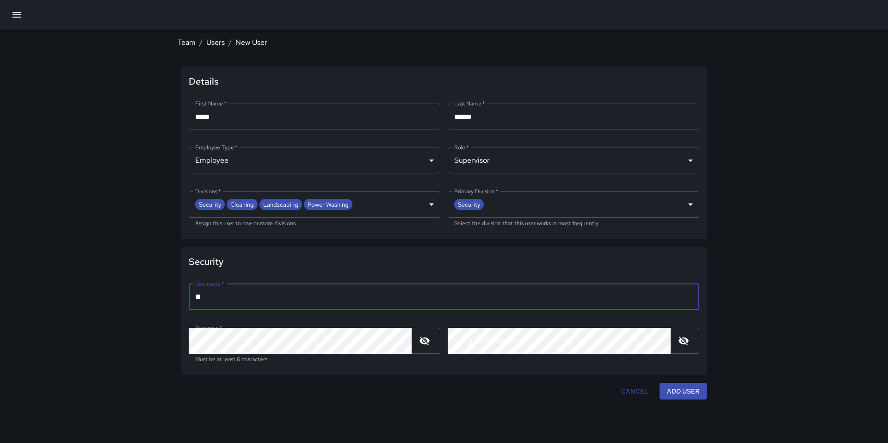
type input "*"
type input "******"
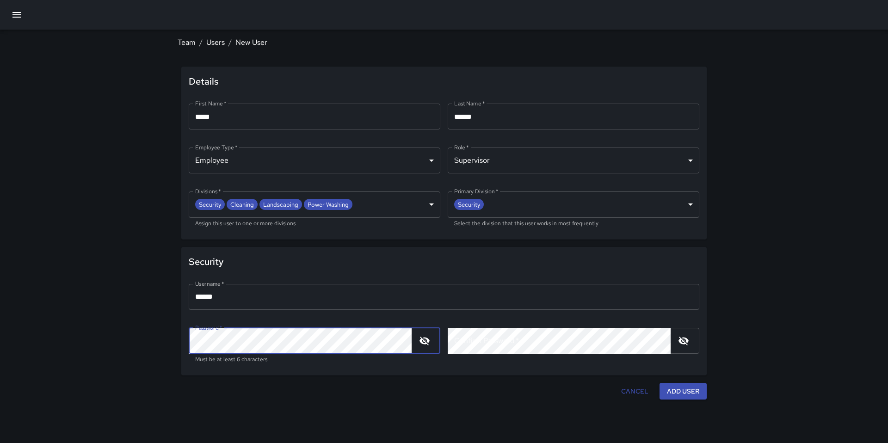
click at [155, 336] on div "**********" at bounding box center [444, 221] width 888 height 443
click at [446, 420] on div "**********" at bounding box center [444, 221] width 888 height 443
click at [426, 340] on icon "button" at bounding box center [425, 341] width 10 height 9
click at [684, 395] on button "Add User" at bounding box center [683, 391] width 47 height 17
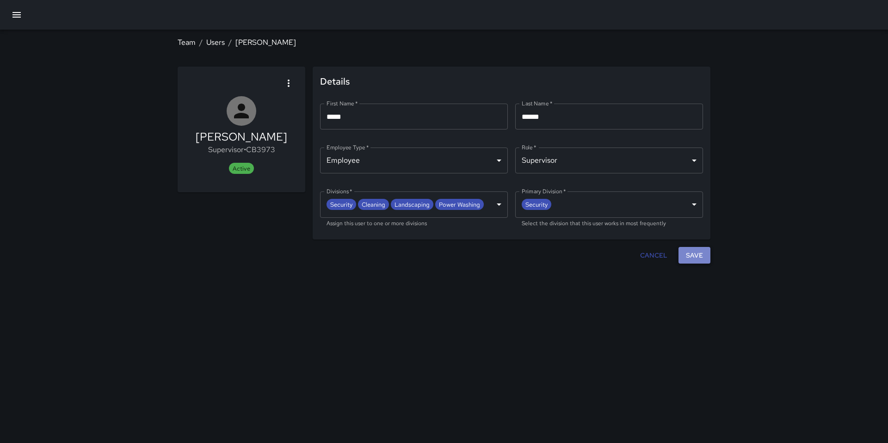
click at [700, 260] on button "Save" at bounding box center [695, 255] width 32 height 17
click at [672, 334] on div "**********" at bounding box center [444, 221] width 888 height 443
click at [700, 253] on button "Save" at bounding box center [695, 255] width 32 height 17
click at [473, 20] on icon "Close" at bounding box center [476, 23] width 6 height 6
click at [475, 27] on icon "Close" at bounding box center [475, 22] width 9 height 9
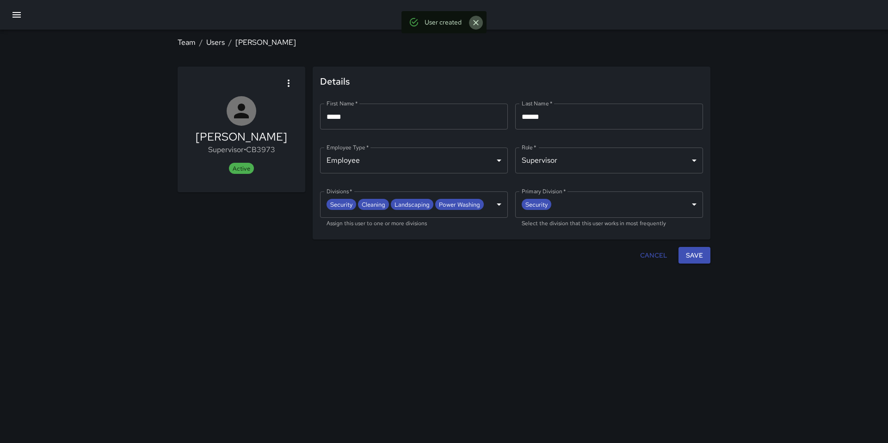
click at [476, 25] on icon "Close" at bounding box center [475, 22] width 9 height 9
click at [353, 39] on ol "Team / Users / Chris Barnes" at bounding box center [444, 42] width 533 height 11
click at [686, 257] on button "Save" at bounding box center [695, 255] width 32 height 17
click at [19, 22] on button "button" at bounding box center [17, 15] width 22 height 22
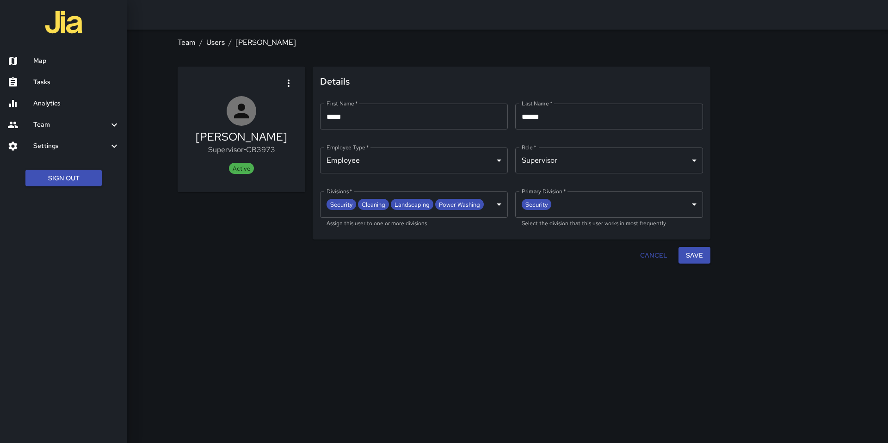
click at [61, 143] on h6 "Settings" at bounding box center [70, 146] width 75 height 10
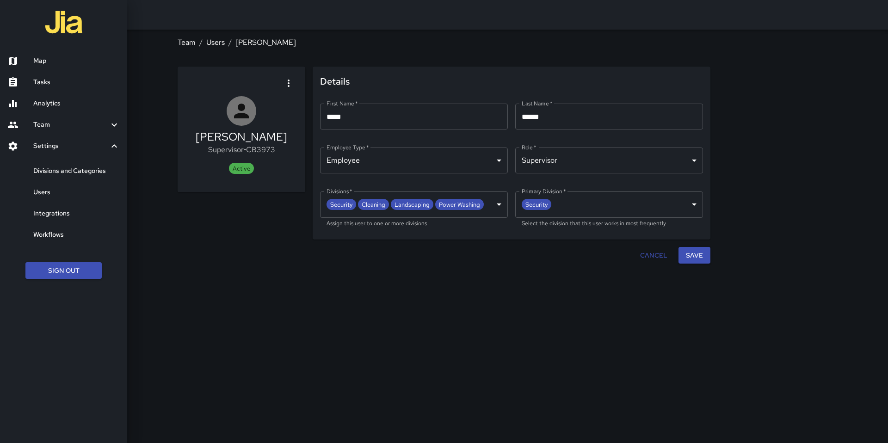
click at [62, 196] on h6 "Users" at bounding box center [76, 192] width 87 height 10
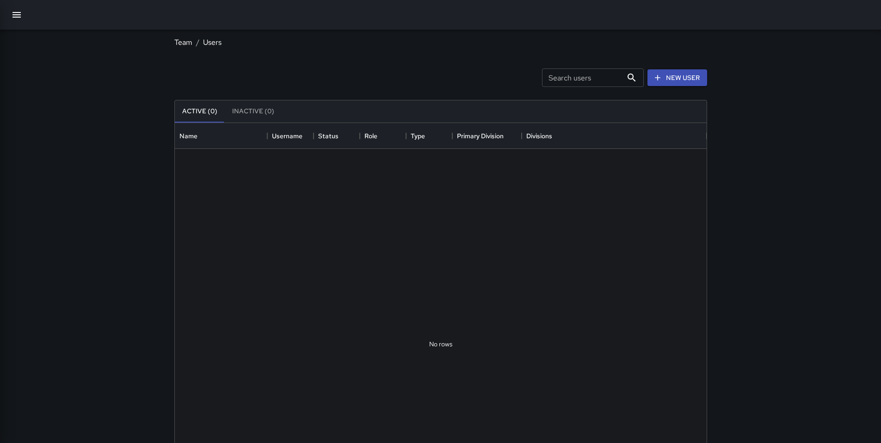
scroll to position [409, 525]
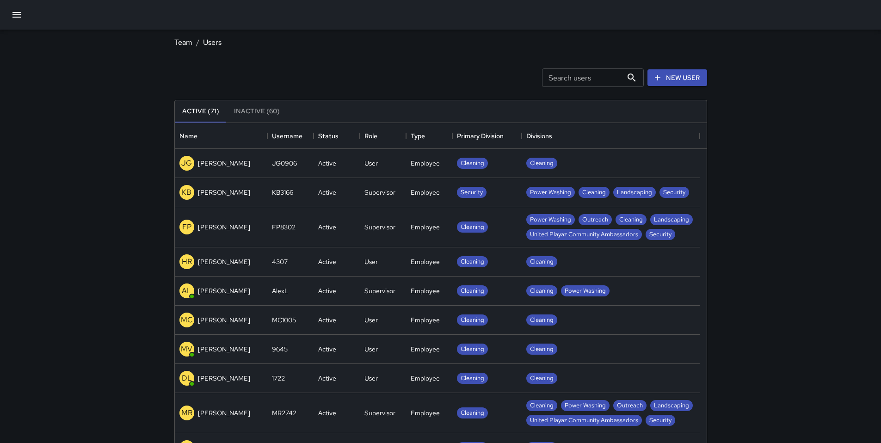
click at [560, 79] on input "Search users" at bounding box center [582, 77] width 81 height 19
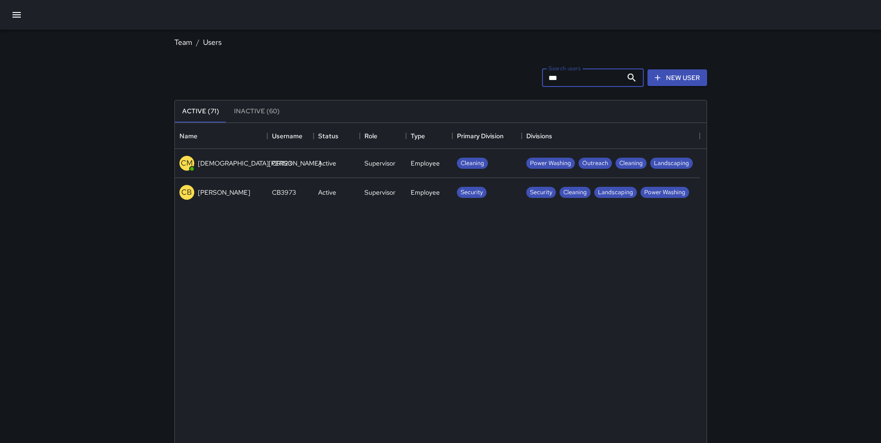
type input "***"
drag, startPoint x: 557, startPoint y: 72, endPoint x: 493, endPoint y: 66, distance: 64.5
click at [495, 67] on div "Search users *** Search users New User" at bounding box center [441, 78] width 537 height 48
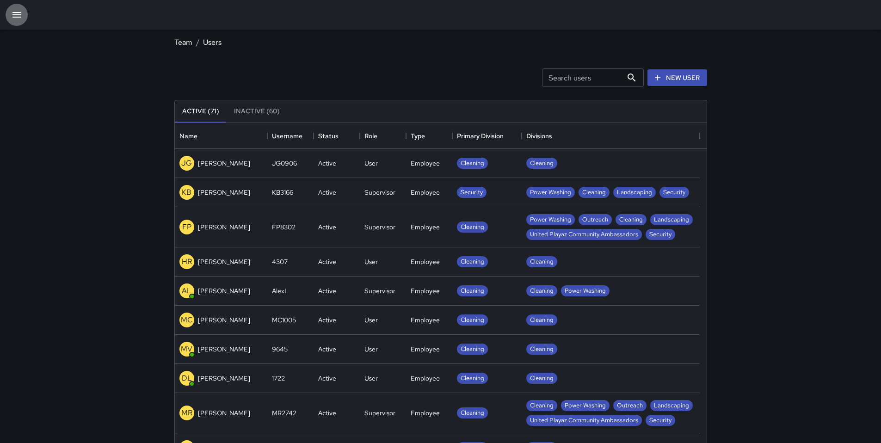
click at [20, 15] on icon "button" at bounding box center [16, 14] width 11 height 11
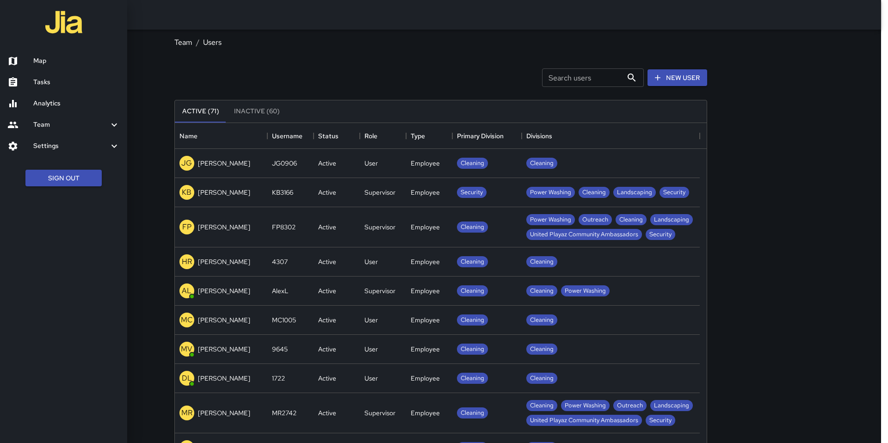
click at [44, 87] on h6 "Tasks" at bounding box center [76, 82] width 87 height 10
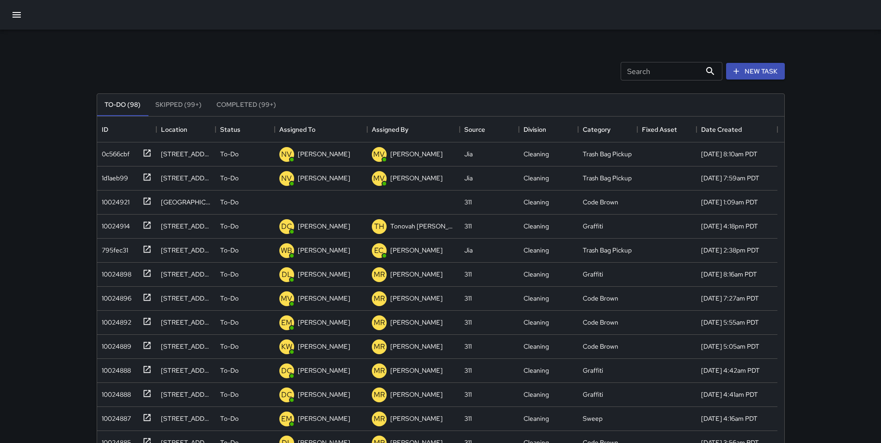
scroll to position [385, 681]
click at [14, 15] on icon "button" at bounding box center [16, 14] width 11 height 11
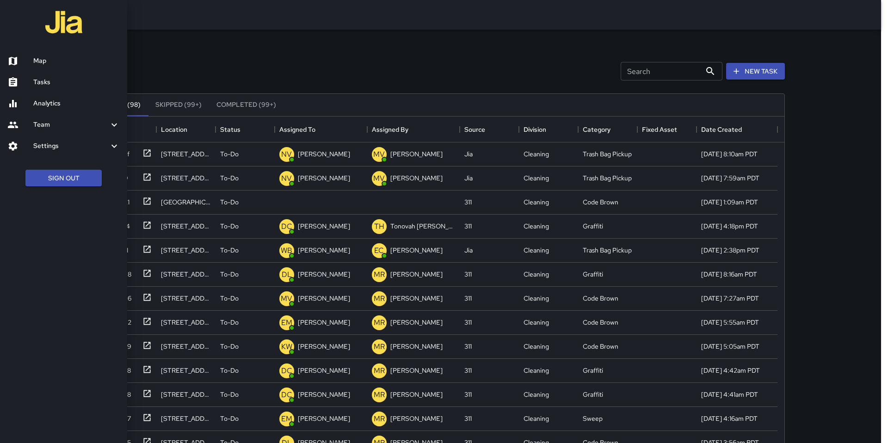
click at [47, 99] on h6 "Analytics" at bounding box center [76, 104] width 87 height 10
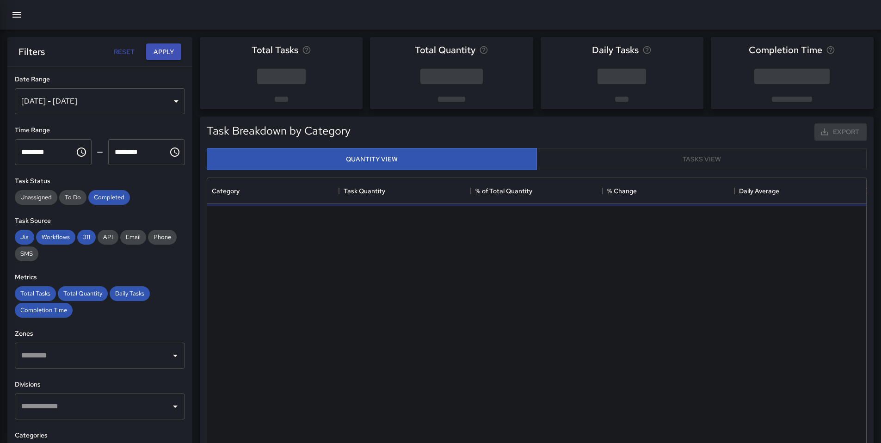
scroll to position [270, 652]
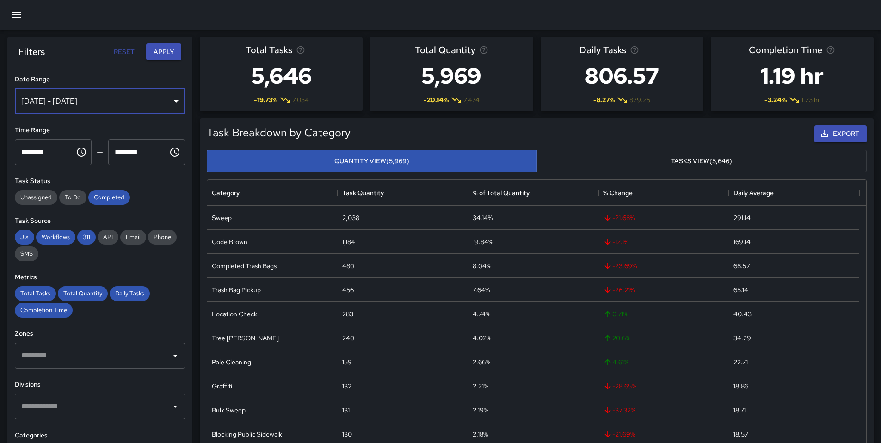
click at [56, 105] on div "Aug 19, 2025 - Aug 25, 2025" at bounding box center [100, 101] width 170 height 26
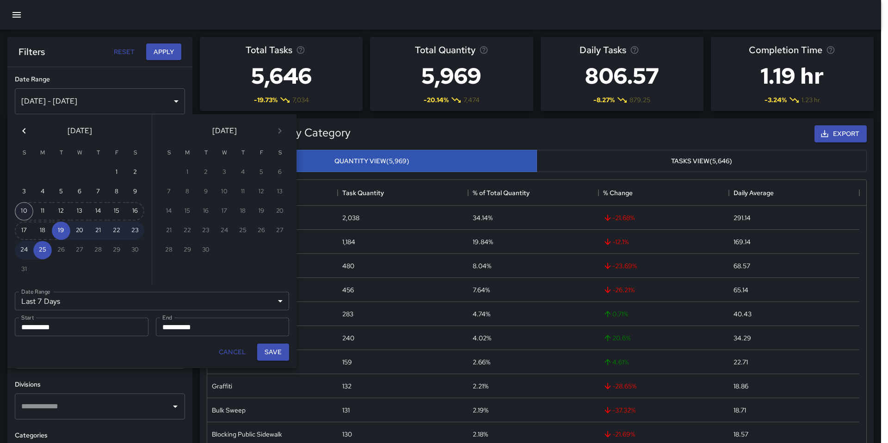
click at [25, 210] on button "10" at bounding box center [24, 211] width 19 height 19
type input "******"
type input "**********"
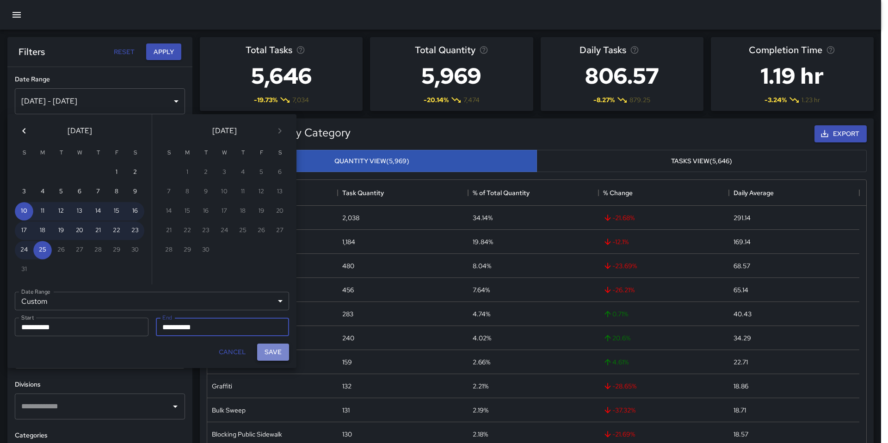
click at [274, 354] on button "Save" at bounding box center [273, 352] width 32 height 17
type input "**********"
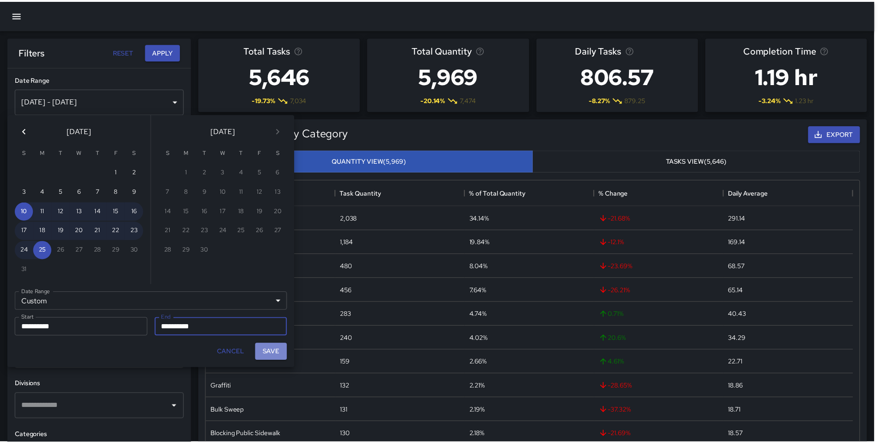
scroll to position [7, 7]
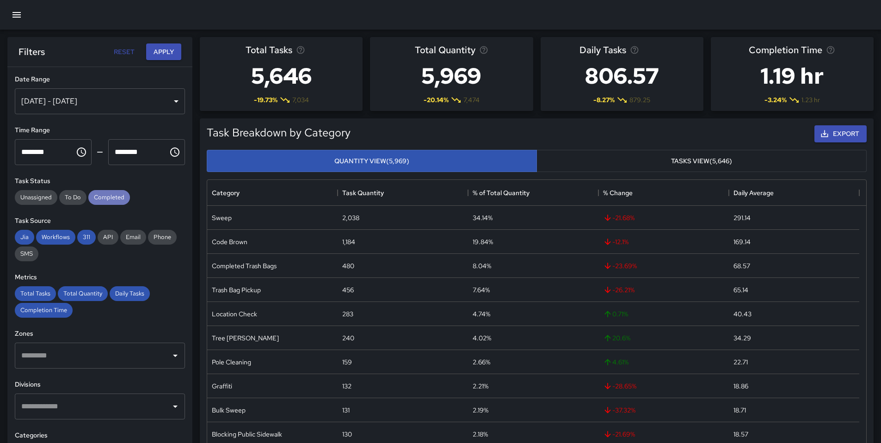
click at [98, 199] on span "Completed" at bounding box center [109, 197] width 42 height 8
click at [81, 240] on span "311" at bounding box center [86, 237] width 19 height 8
click at [65, 239] on span "Workflows" at bounding box center [55, 237] width 39 height 8
click at [25, 240] on span "Jia" at bounding box center [24, 237] width 19 height 8
click at [39, 301] on div "Total Tasks Total Quantity Daily Tasks Completion Time" at bounding box center [100, 301] width 170 height 31
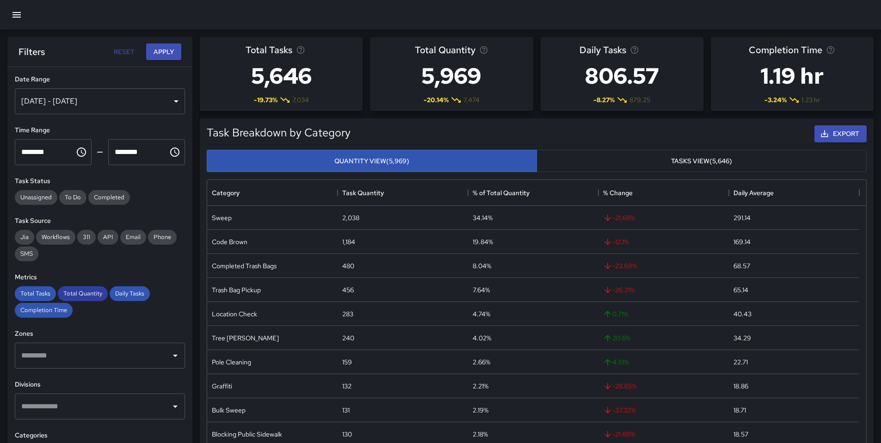
click at [82, 295] on span "Total Quantity" at bounding box center [83, 294] width 50 height 8
drag, startPoint x: 116, startPoint y: 293, endPoint x: 84, endPoint y: 304, distance: 34.4
click at [116, 293] on span "Daily Tasks" at bounding box center [130, 294] width 40 height 8
drag, startPoint x: 59, startPoint y: 310, endPoint x: 37, endPoint y: 292, distance: 27.9
click at [58, 310] on span "Completion Time" at bounding box center [44, 310] width 58 height 8
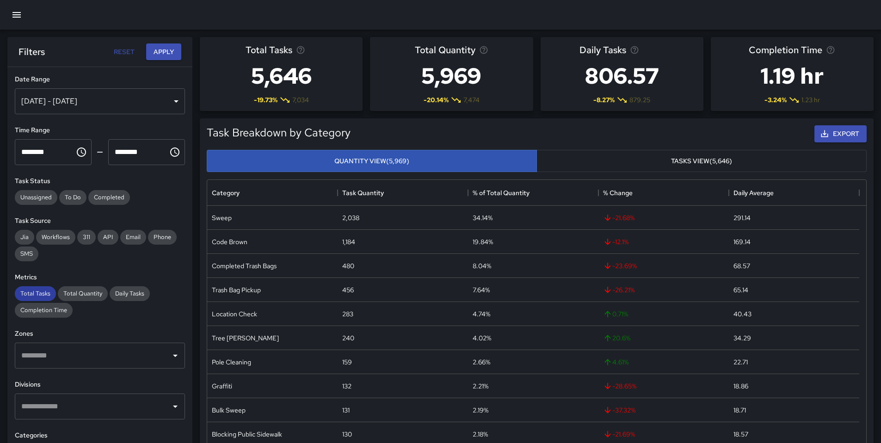
click at [37, 291] on span "Total Tasks" at bounding box center [35, 294] width 41 height 8
click at [156, 55] on button "Apply" at bounding box center [163, 51] width 35 height 17
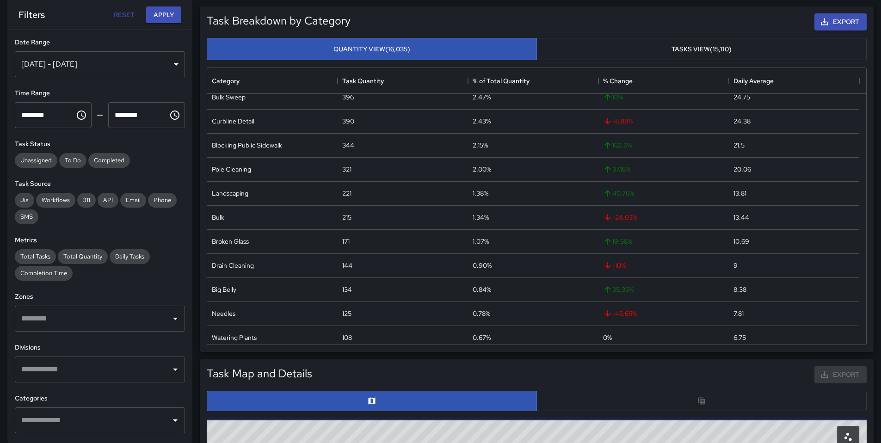
scroll to position [164, 0]
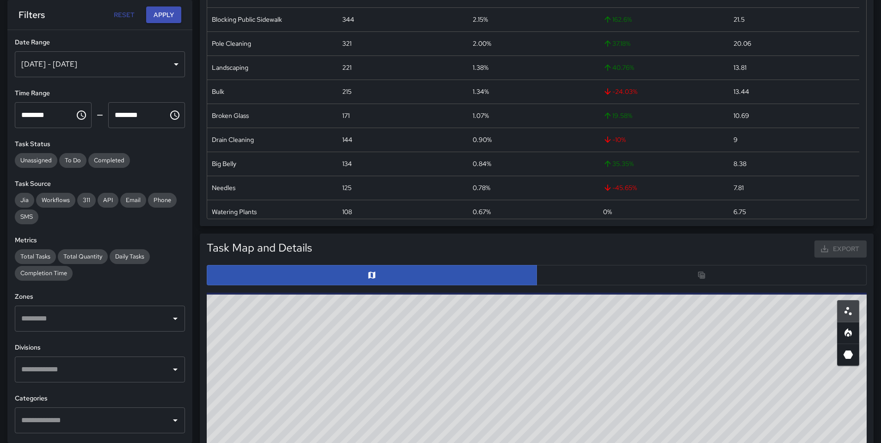
click at [592, 275] on div at bounding box center [537, 275] width 660 height 20
click at [592, 277] on div at bounding box center [537, 275] width 660 height 20
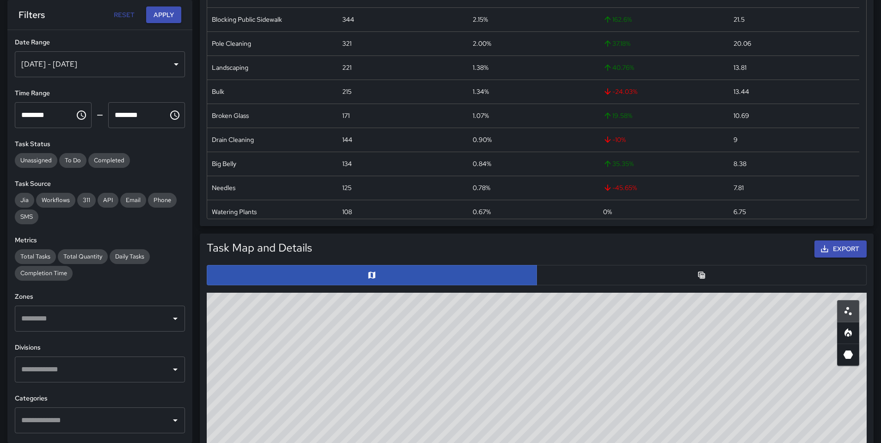
click at [594, 279] on button "button" at bounding box center [702, 275] width 330 height 20
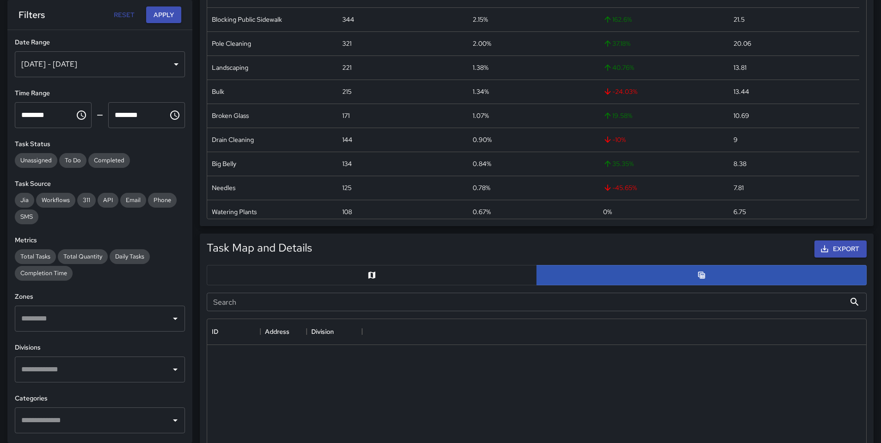
scroll to position [7, 7]
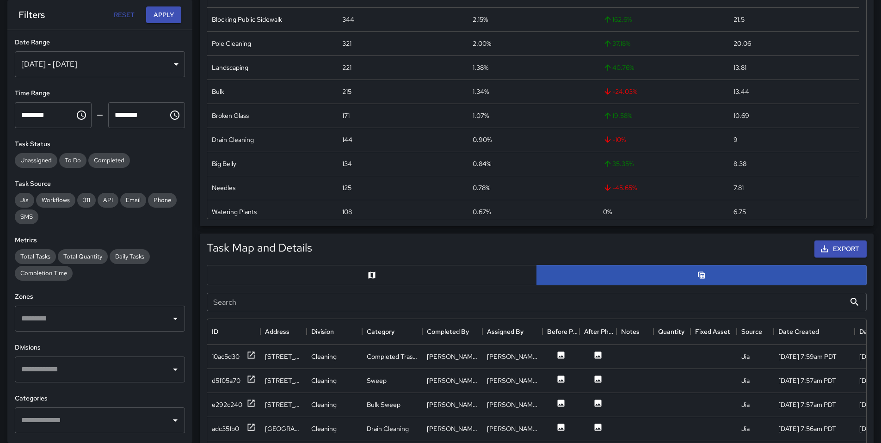
click at [446, 298] on input "Search" at bounding box center [526, 302] width 639 height 19
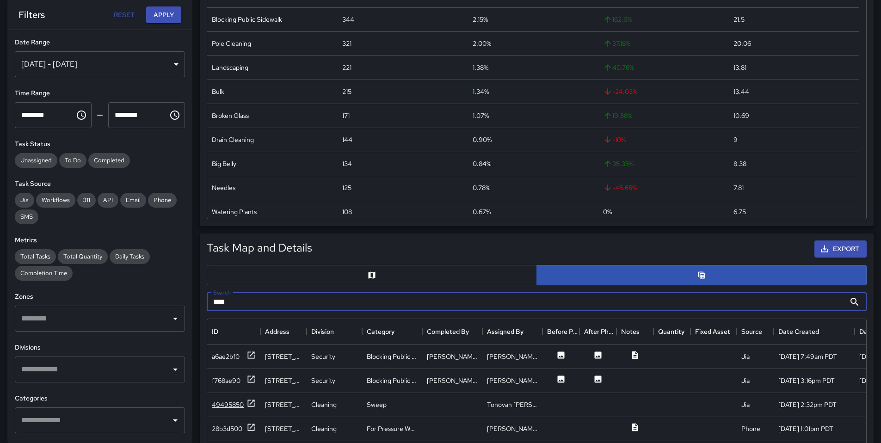
type input "***"
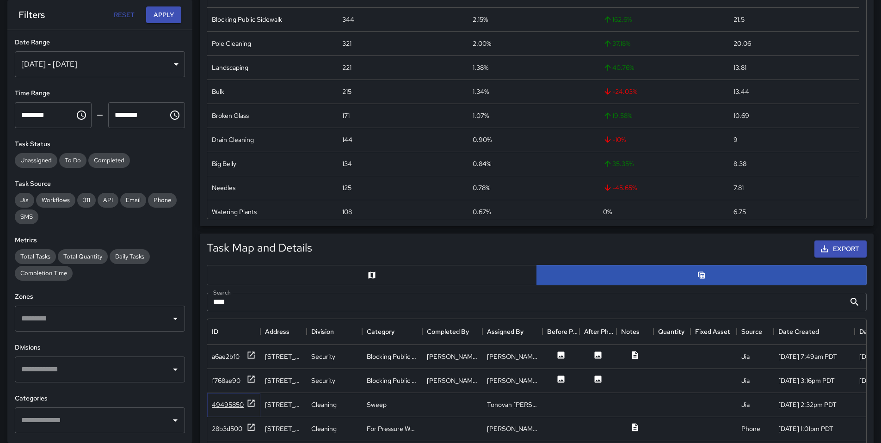
click at [223, 409] on div "49495850" at bounding box center [228, 404] width 32 height 9
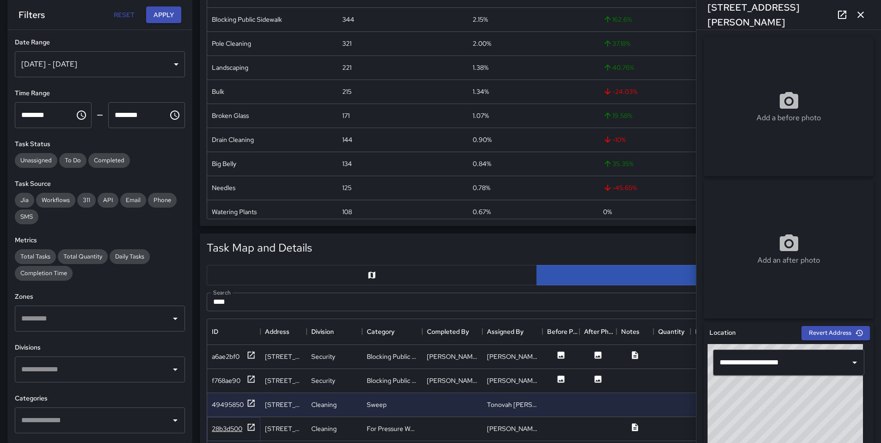
click at [237, 429] on div "28b3d500" at bounding box center [227, 428] width 31 height 9
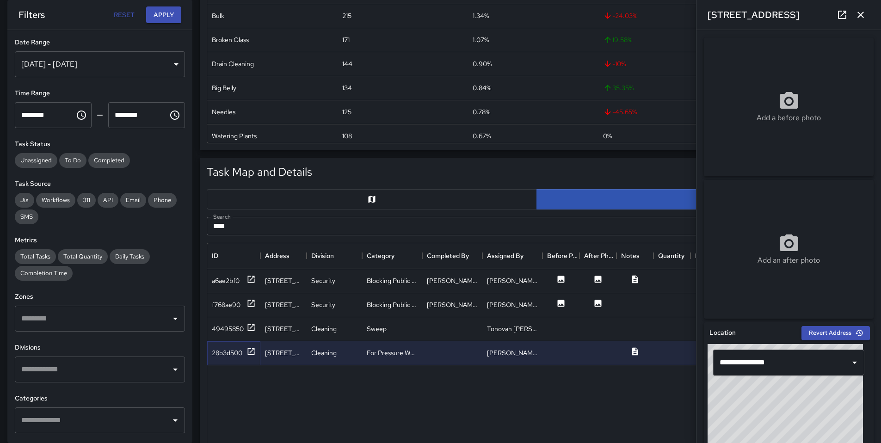
scroll to position [338, 652]
click at [867, 15] on button "button" at bounding box center [861, 15] width 19 height 19
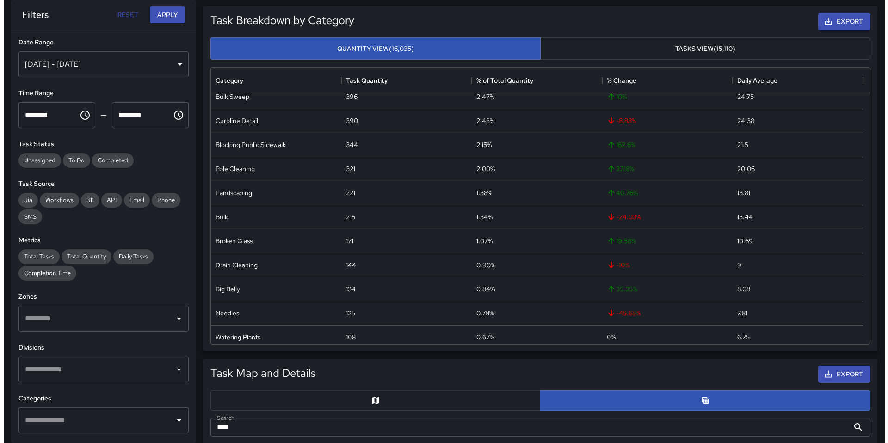
scroll to position [0, 0]
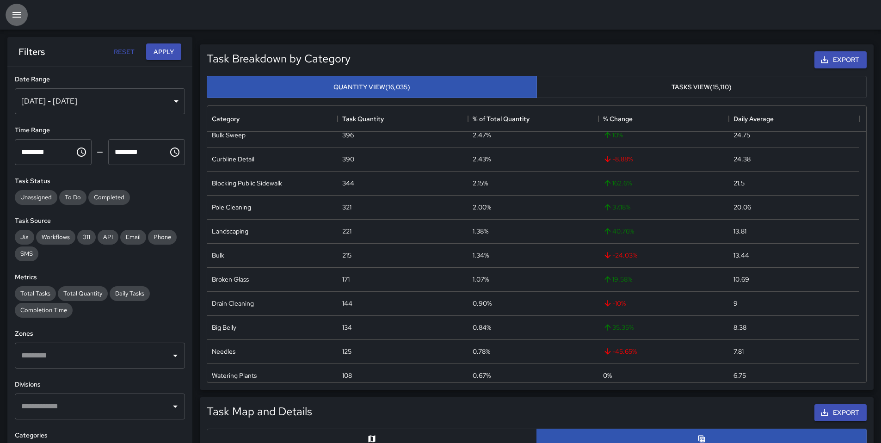
click at [19, 15] on icon "button" at bounding box center [16, 14] width 11 height 11
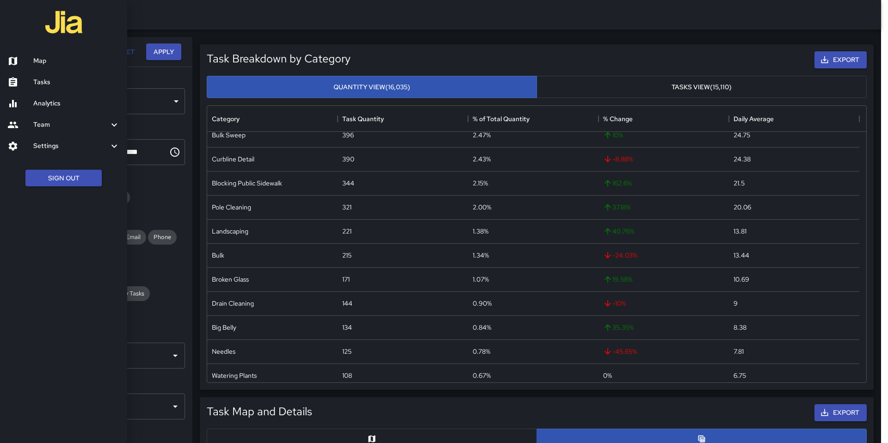
click at [35, 87] on link "Tasks" at bounding box center [63, 82] width 127 height 21
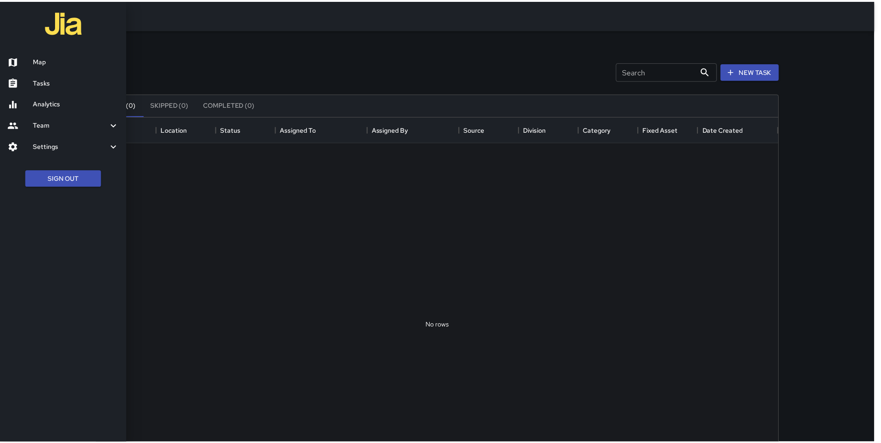
scroll to position [385, 681]
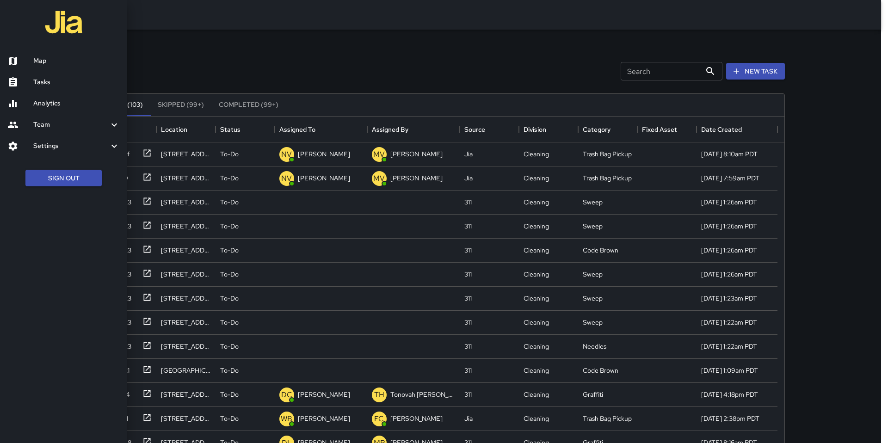
click at [275, 37] on div at bounding box center [444, 221] width 888 height 443
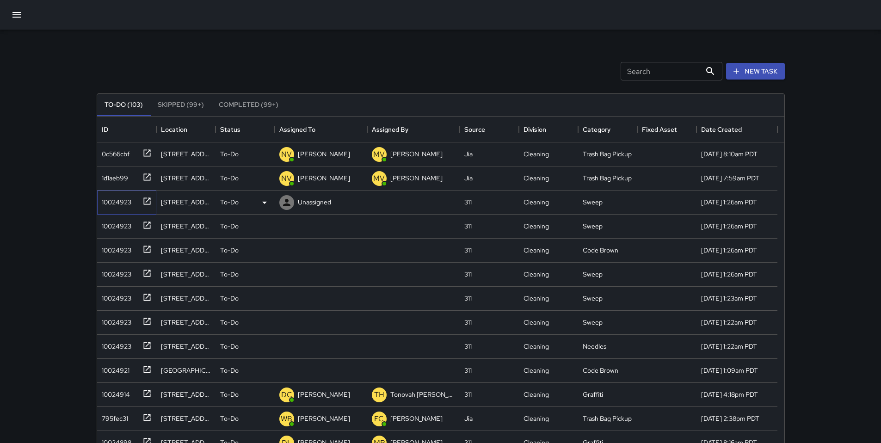
click at [119, 197] on div "10024923" at bounding box center [114, 200] width 33 height 13
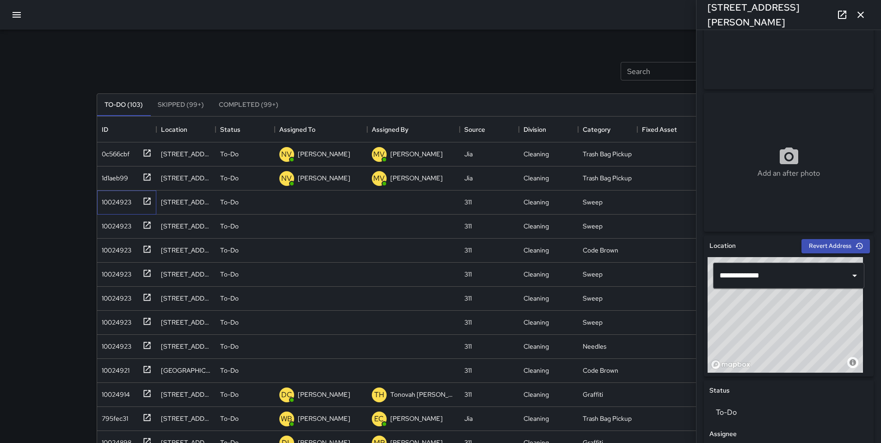
scroll to position [89, 0]
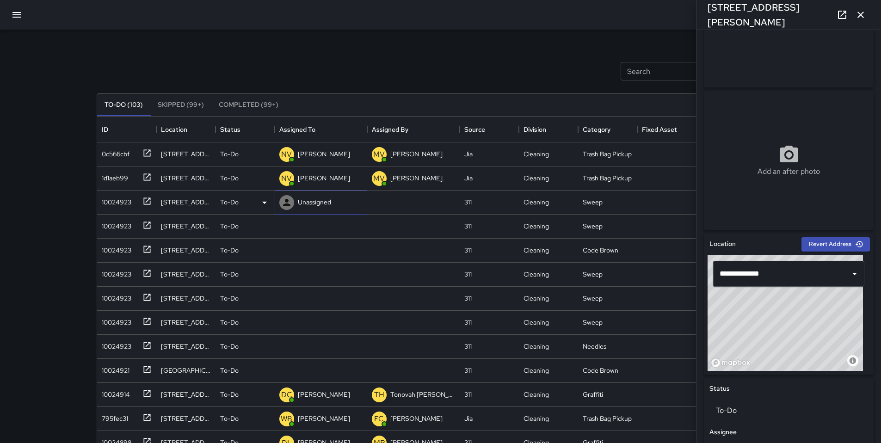
click at [315, 202] on p "Unassigned" at bounding box center [314, 202] width 33 height 9
type input "****"
click at [349, 222] on div "Enrique Cervantes" at bounding box center [330, 229] width 62 height 15
click at [111, 222] on div "10024923" at bounding box center [114, 224] width 33 height 13
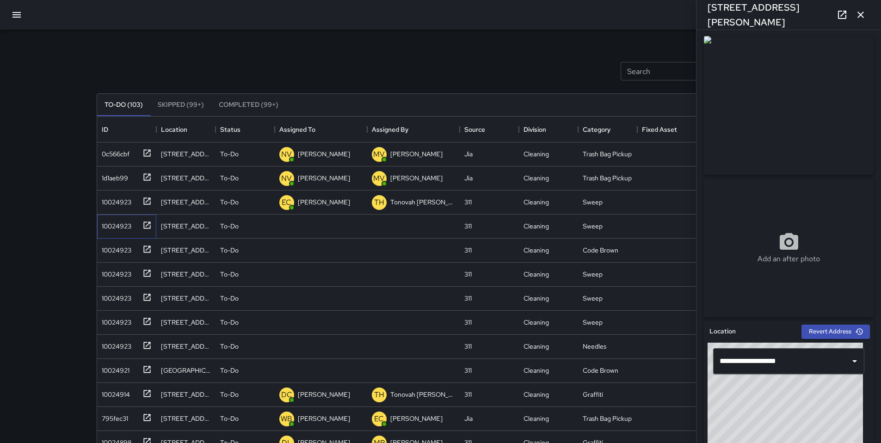
scroll to position [2, 0]
click at [292, 228] on div at bounding box center [286, 226] width 15 height 15
type input "*****"
click at [297, 250] on div "BA" at bounding box center [290, 253] width 15 height 15
click at [128, 249] on div "10024923" at bounding box center [114, 248] width 33 height 13
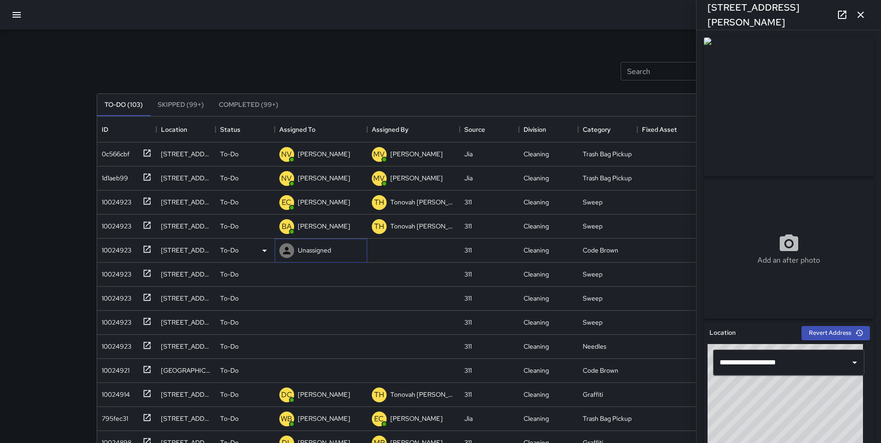
click at [319, 244] on div "Unassigned" at bounding box center [314, 250] width 37 height 13
type input "****"
click at [329, 283] on p "Bryan Alexander" at bounding box center [330, 277] width 58 height 11
click at [129, 278] on div "10024923" at bounding box center [114, 272] width 33 height 13
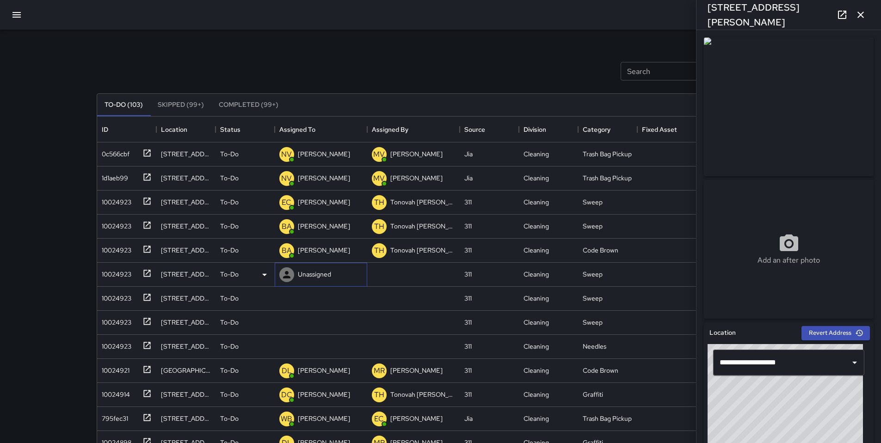
click at [307, 278] on p "Unassigned" at bounding box center [314, 274] width 33 height 9
type input "*****"
click at [334, 302] on p "Bryan Alexander" at bounding box center [330, 301] width 58 height 11
drag, startPoint x: 462, startPoint y: 52, endPoint x: 475, endPoint y: 53, distance: 13.0
click at [462, 53] on div "Search Search New Task" at bounding box center [441, 71] width 692 height 48
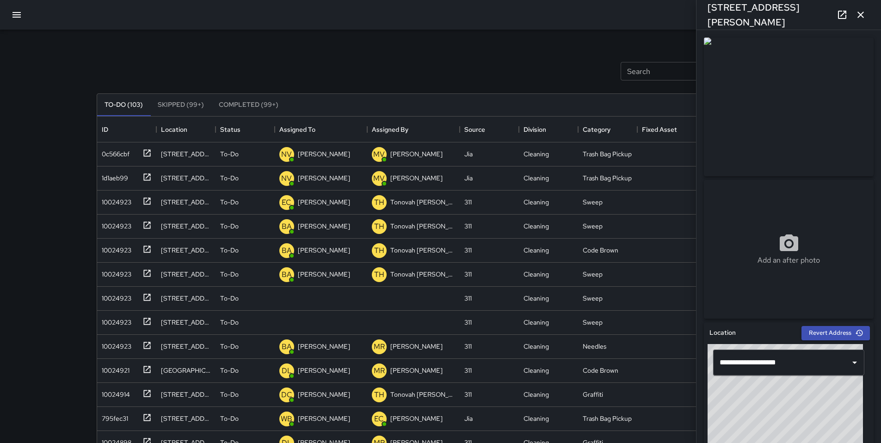
click at [855, 18] on icon "button" at bounding box center [860, 14] width 11 height 11
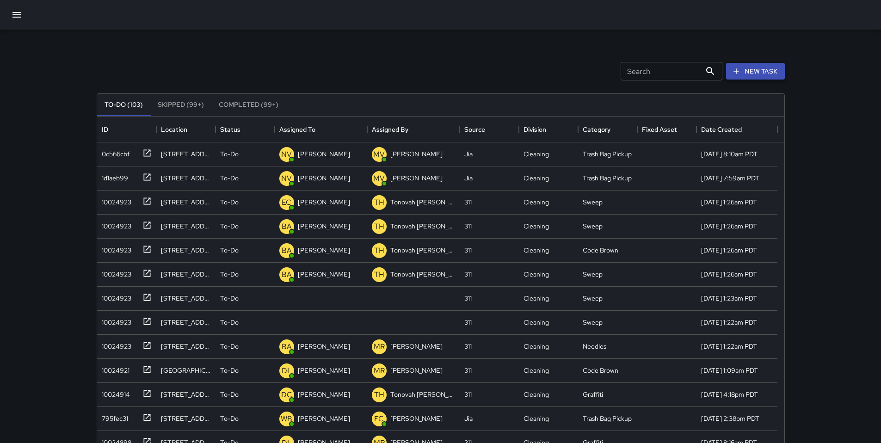
click at [776, 69] on button "New Task" at bounding box center [755, 71] width 59 height 17
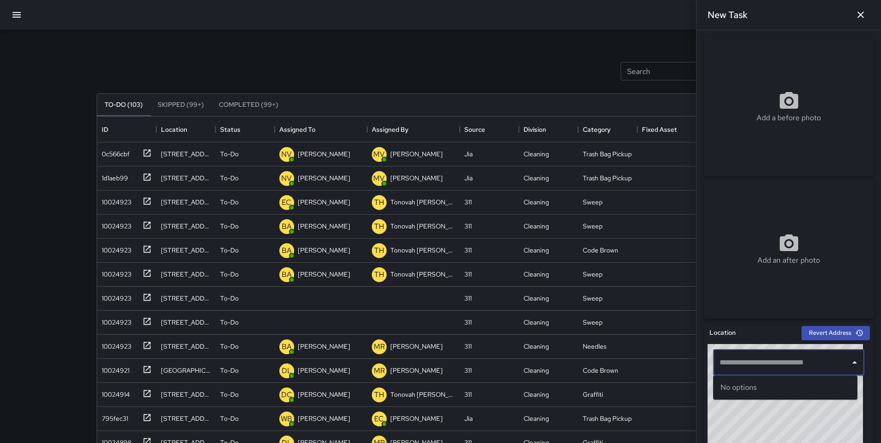
click at [775, 363] on input "text" at bounding box center [782, 363] width 129 height 18
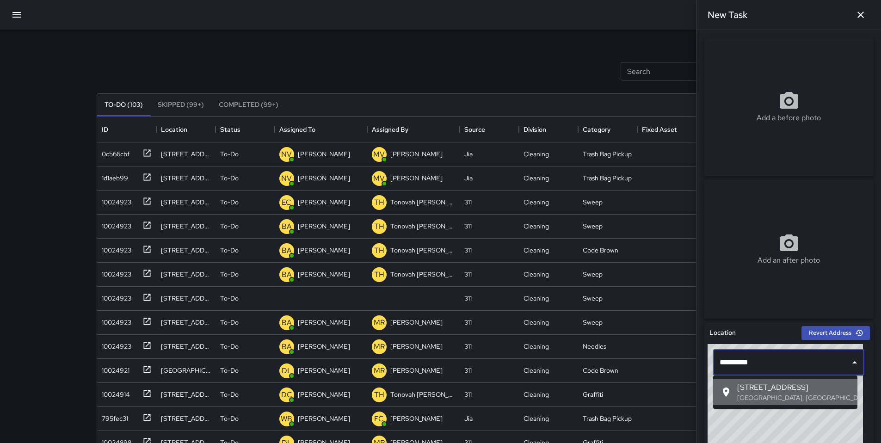
click at [780, 387] on span "1101 Folsom Street" at bounding box center [793, 387] width 113 height 11
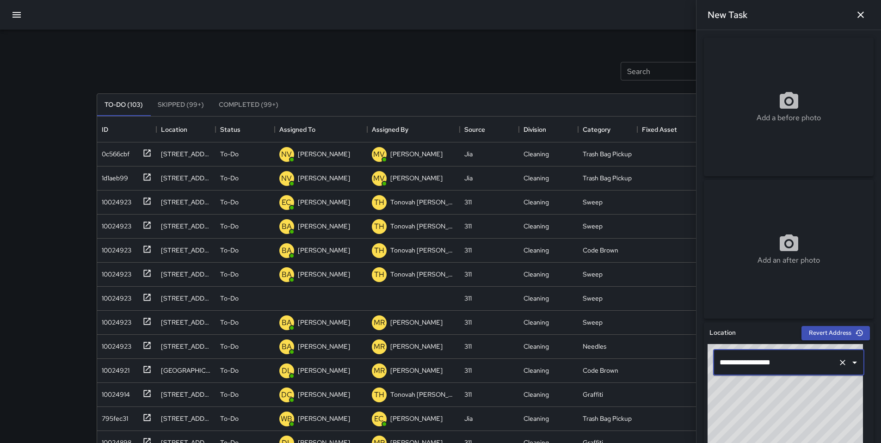
type input "**********"
click at [758, 111] on div "Add a before photo" at bounding box center [789, 106] width 170 height 33
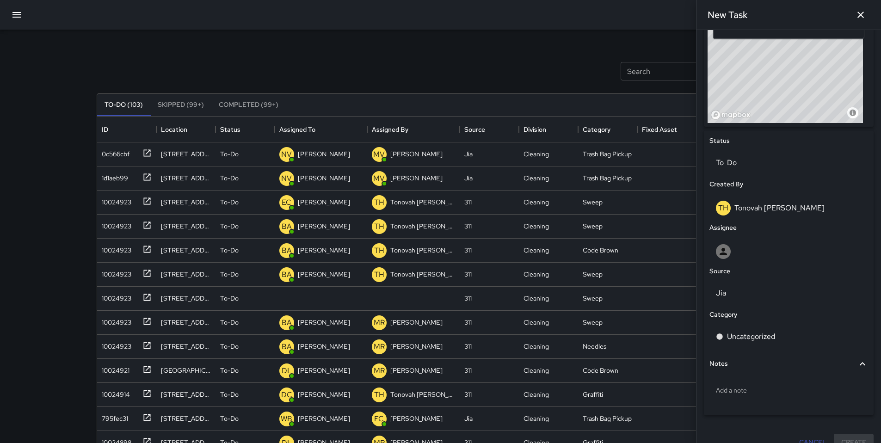
scroll to position [352, 0]
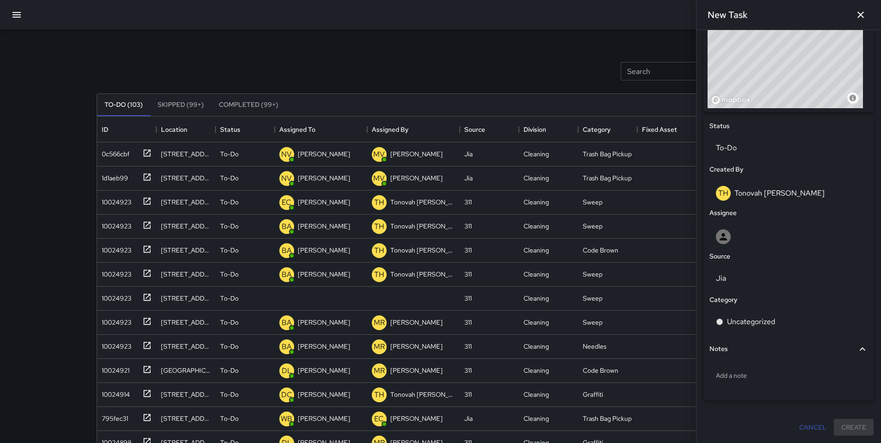
click at [741, 256] on div "Source" at bounding box center [789, 257] width 162 height 14
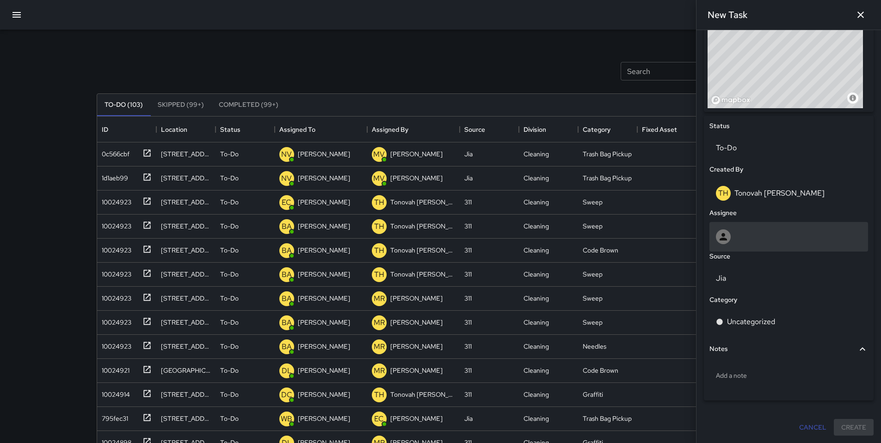
click at [744, 231] on div at bounding box center [789, 236] width 146 height 15
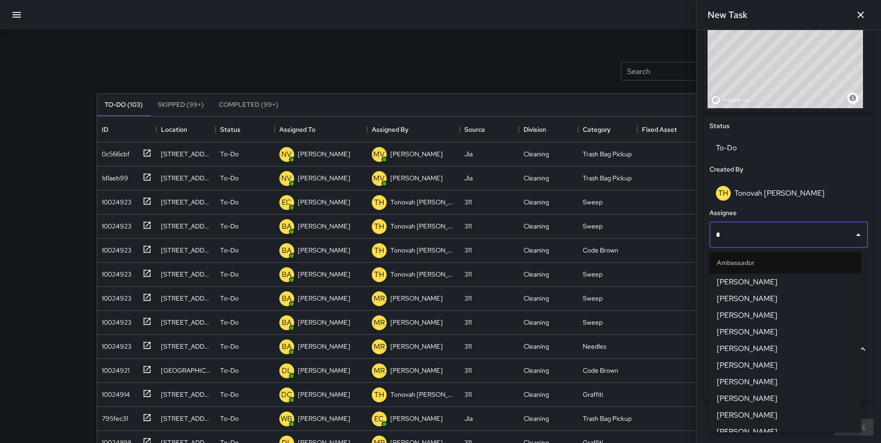
type input "**"
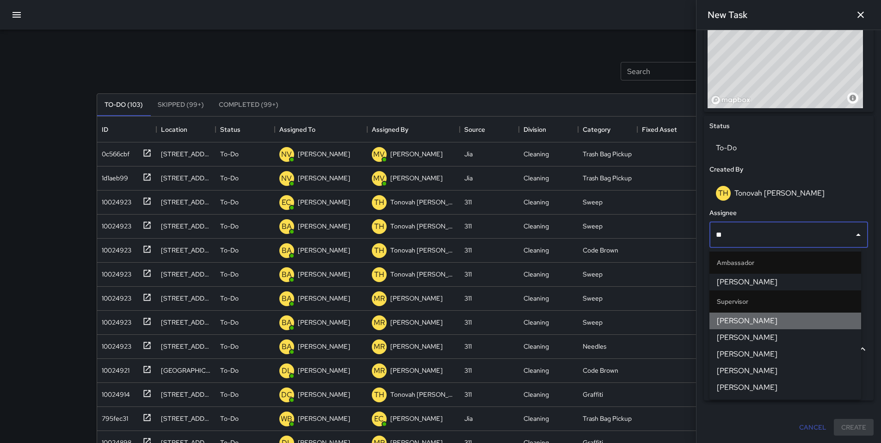
click at [756, 322] on span "[PERSON_NAME]" at bounding box center [785, 321] width 137 height 11
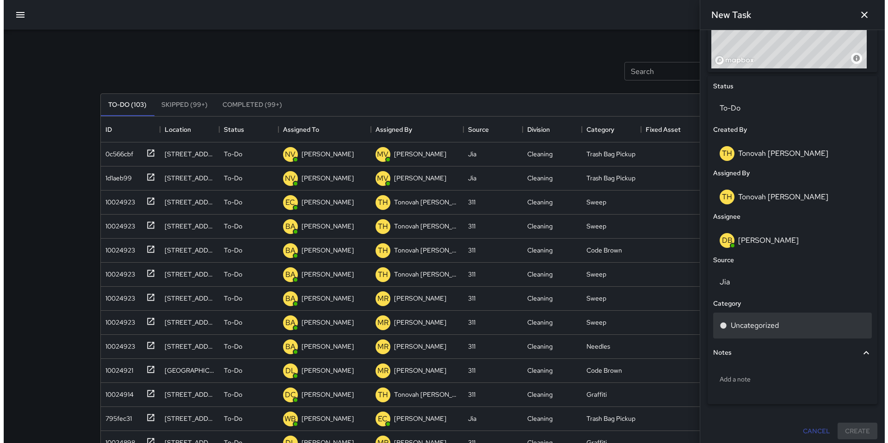
scroll to position [395, 0]
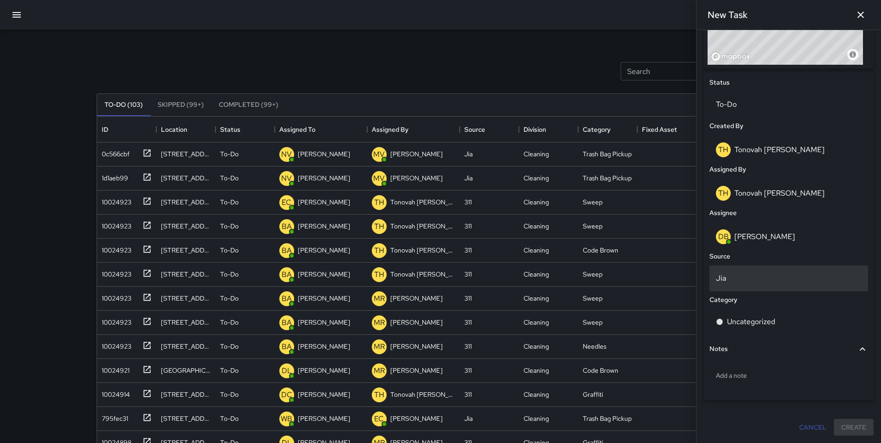
click at [749, 276] on p "Jia" at bounding box center [789, 278] width 146 height 11
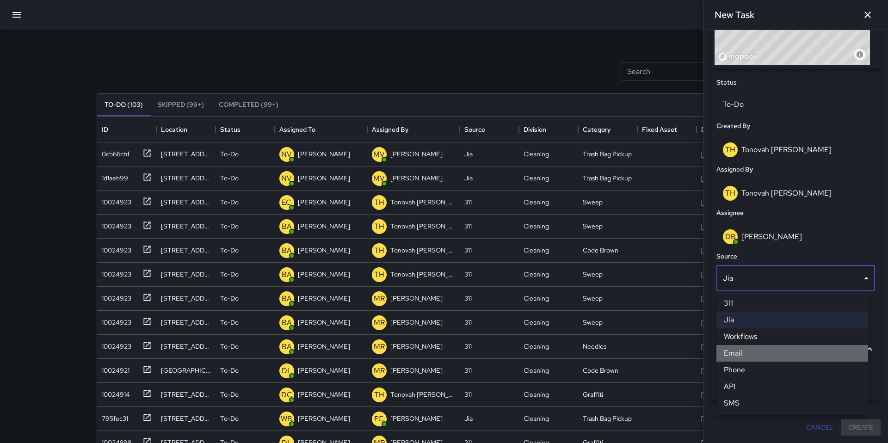
click at [743, 348] on li "Email" at bounding box center [793, 353] width 152 height 17
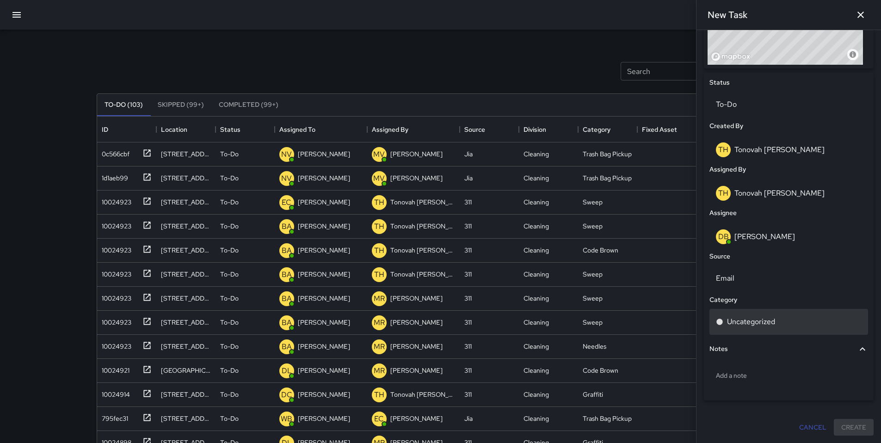
click at [758, 319] on p "Uncategorized" at bounding box center [751, 321] width 48 height 11
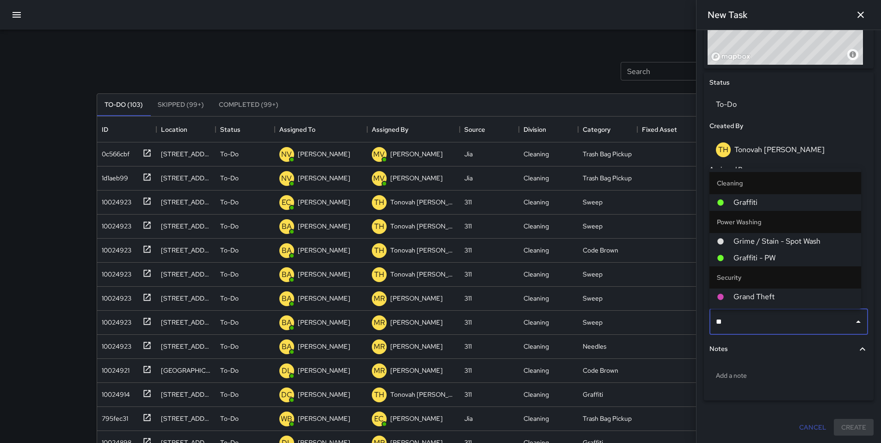
type input "***"
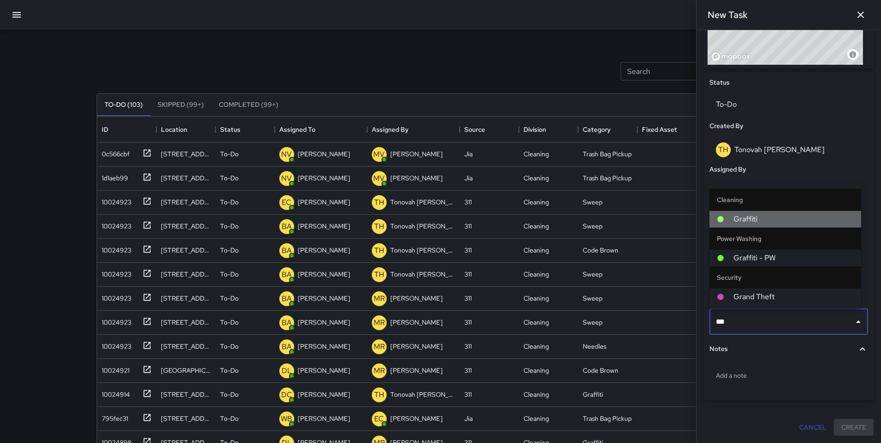
click at [744, 219] on span "Graffiti" at bounding box center [794, 219] width 120 height 11
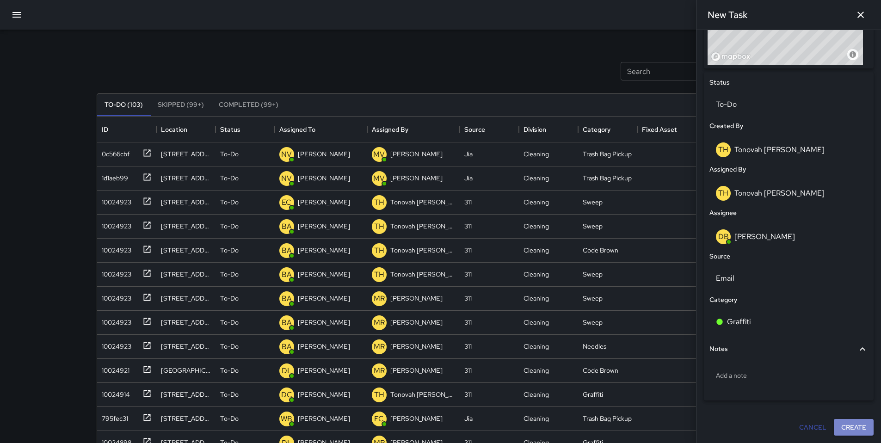
click at [863, 423] on button "Create" at bounding box center [854, 427] width 40 height 17
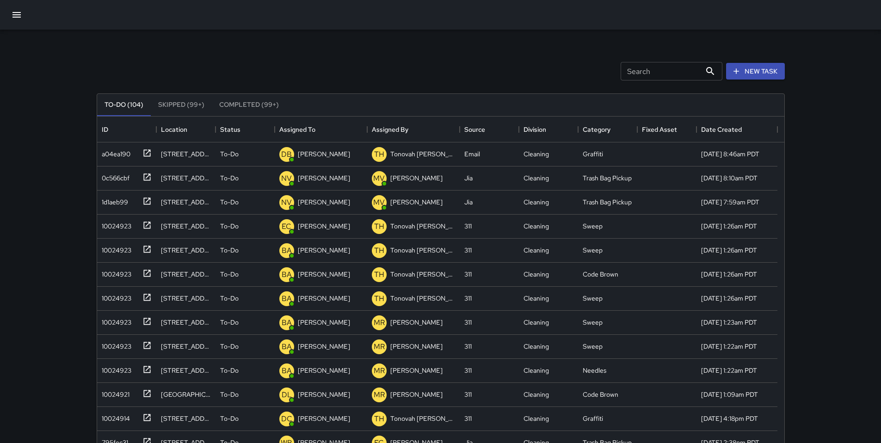
click at [458, 58] on div "Search Search New Task" at bounding box center [441, 71] width 692 height 48
click at [23, 13] on button "button" at bounding box center [17, 15] width 22 height 22
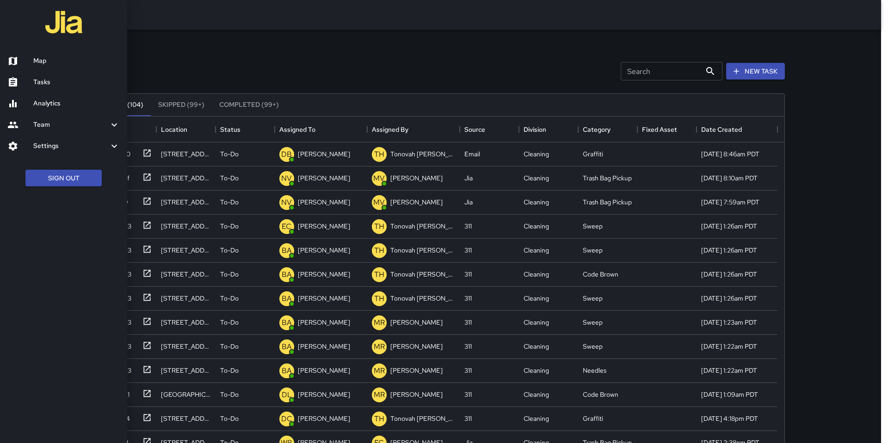
click at [68, 63] on h6 "Map" at bounding box center [76, 61] width 87 height 10
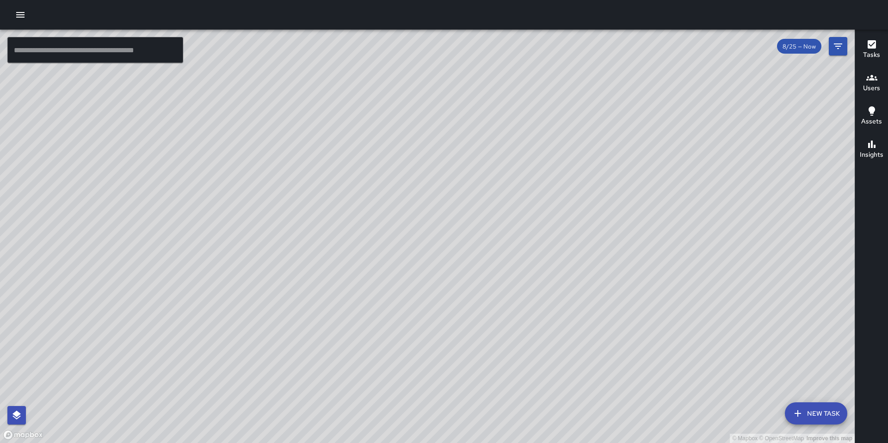
click at [501, 86] on div "© Mapbox © OpenStreetMap Improve this map SK SEAN KELLEY 550 Minna Street Compl…" at bounding box center [427, 237] width 855 height 414
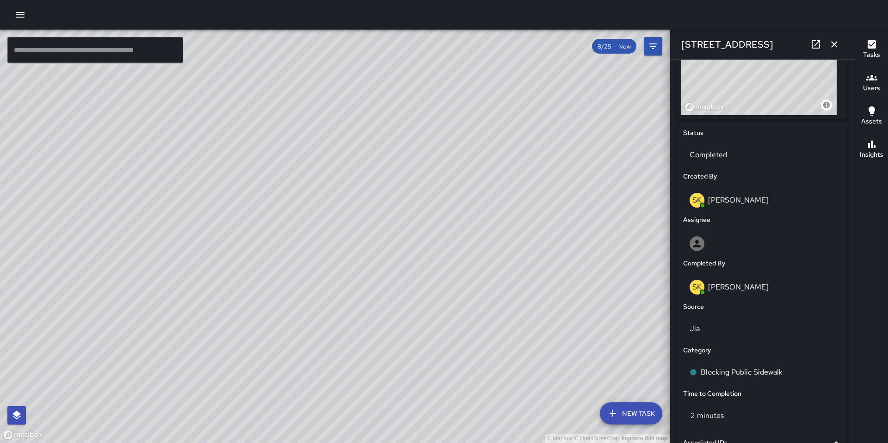
scroll to position [523, 0]
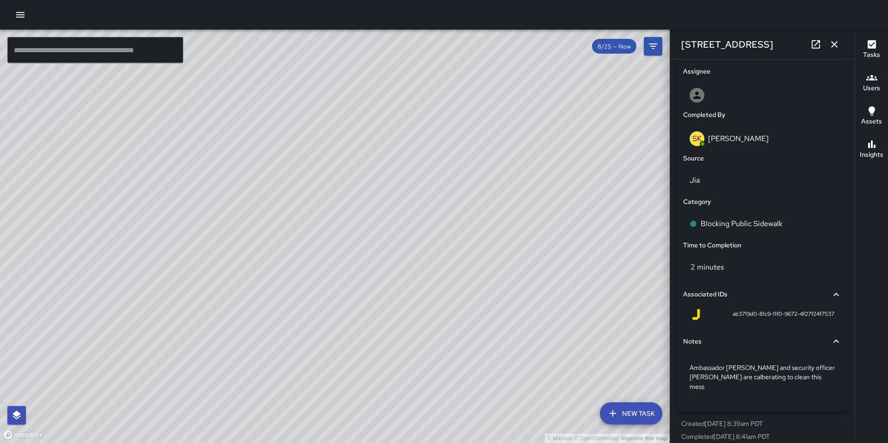
click at [838, 44] on icon "button" at bounding box center [834, 44] width 11 height 11
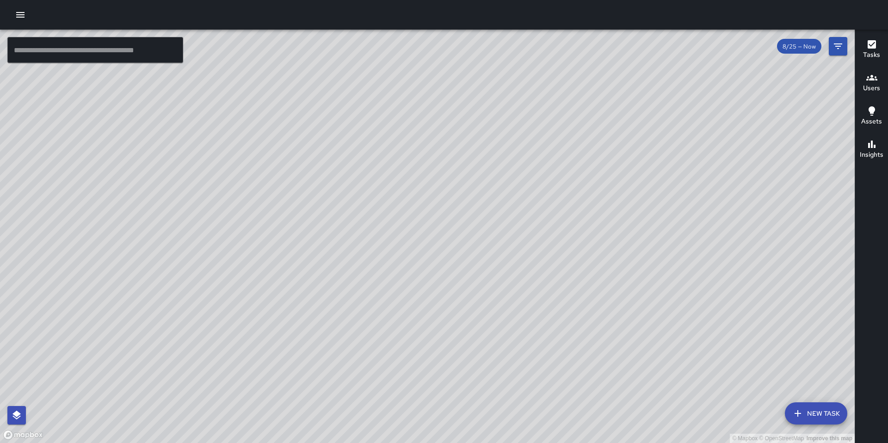
drag, startPoint x: 636, startPoint y: 213, endPoint x: 596, endPoint y: 126, distance: 95.6
click at [596, 126] on div "© Mapbox © OpenStreetMap Improve this map" at bounding box center [427, 237] width 855 height 414
drag, startPoint x: 700, startPoint y: 282, endPoint x: 628, endPoint y: 218, distance: 96.1
click at [628, 218] on div "© Mapbox © OpenStreetMap Improve this map" at bounding box center [427, 237] width 855 height 414
drag, startPoint x: 630, startPoint y: 215, endPoint x: 610, endPoint y: 186, distance: 35.2
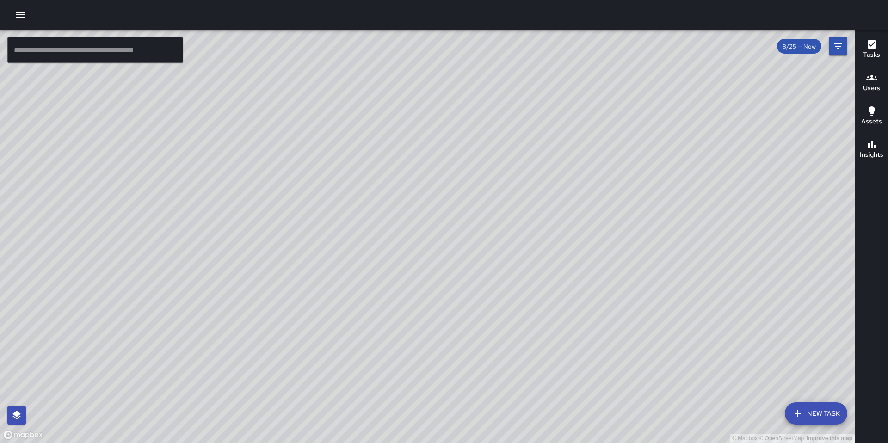
click at [610, 186] on div "© Mapbox © OpenStreetMap Improve this map" at bounding box center [427, 237] width 855 height 414
drag, startPoint x: 419, startPoint y: 264, endPoint x: 443, endPoint y: 184, distance: 84.2
click at [442, 187] on div "© Mapbox © OpenStreetMap Improve this map" at bounding box center [427, 237] width 855 height 414
drag, startPoint x: 450, startPoint y: 249, endPoint x: 471, endPoint y: 215, distance: 39.7
click at [470, 215] on div "© Mapbox © OpenStreetMap Improve this map" at bounding box center [427, 237] width 855 height 414
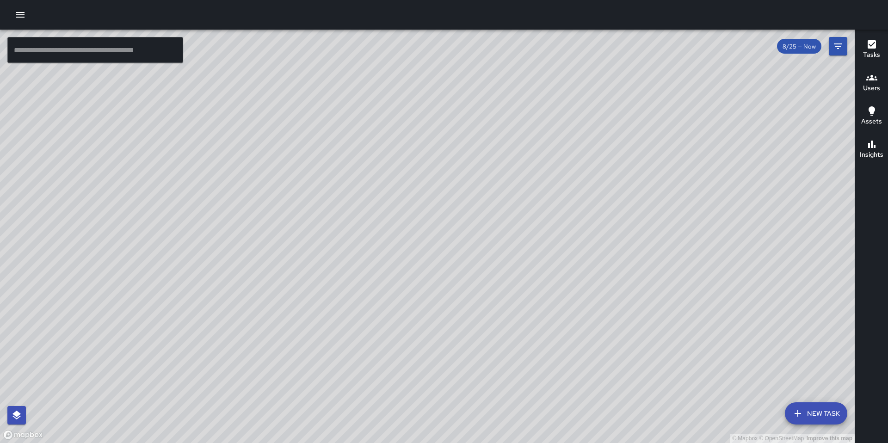
drag, startPoint x: 477, startPoint y: 248, endPoint x: 464, endPoint y: 214, distance: 36.4
click at [464, 214] on div "© Mapbox © OpenStreetMap Improve this map" at bounding box center [427, 237] width 855 height 414
drag, startPoint x: 505, startPoint y: 219, endPoint x: 488, endPoint y: 241, distance: 28.0
click at [488, 241] on div "© Mapbox © OpenStreetMap Improve this map" at bounding box center [427, 237] width 855 height 414
drag, startPoint x: 532, startPoint y: 214, endPoint x: 498, endPoint y: 250, distance: 48.8
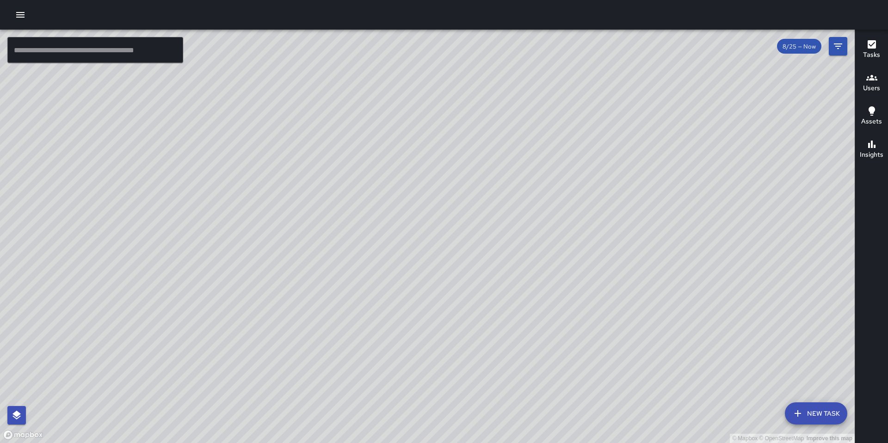
click at [497, 253] on div "© Mapbox © OpenStreetMap Improve this map" at bounding box center [427, 237] width 855 height 414
drag, startPoint x: 522, startPoint y: 237, endPoint x: 510, endPoint y: 242, distance: 12.5
click at [506, 251] on div "© Mapbox © OpenStreetMap Improve this map" at bounding box center [427, 237] width 855 height 414
drag, startPoint x: 506, startPoint y: 245, endPoint x: 489, endPoint y: 224, distance: 26.7
click at [469, 253] on div "© Mapbox © OpenStreetMap Improve this map" at bounding box center [427, 237] width 855 height 414
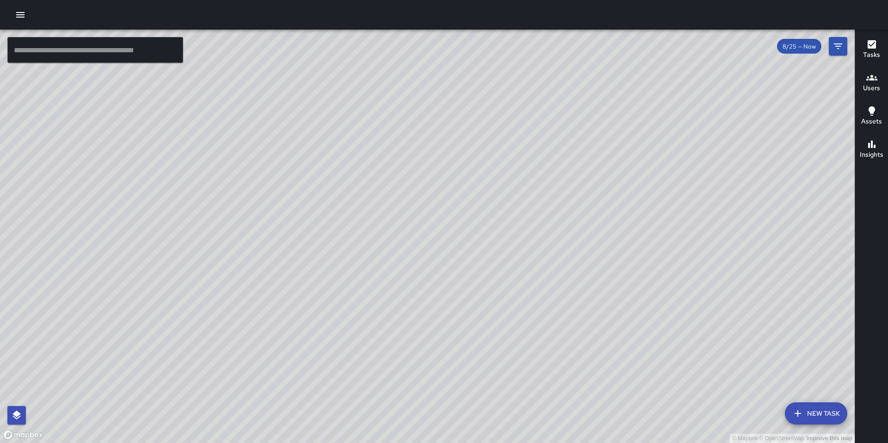
drag, startPoint x: 513, startPoint y: 216, endPoint x: 507, endPoint y: 230, distance: 15.4
click at [476, 241] on div "© Mapbox © OpenStreetMap Improve this map" at bounding box center [427, 237] width 855 height 414
drag, startPoint x: 510, startPoint y: 232, endPoint x: 471, endPoint y: 235, distance: 39.9
click at [468, 235] on div "© Mapbox © OpenStreetMap Improve this map" at bounding box center [427, 237] width 855 height 414
drag, startPoint x: 527, startPoint y: 246, endPoint x: 489, endPoint y: 242, distance: 38.6
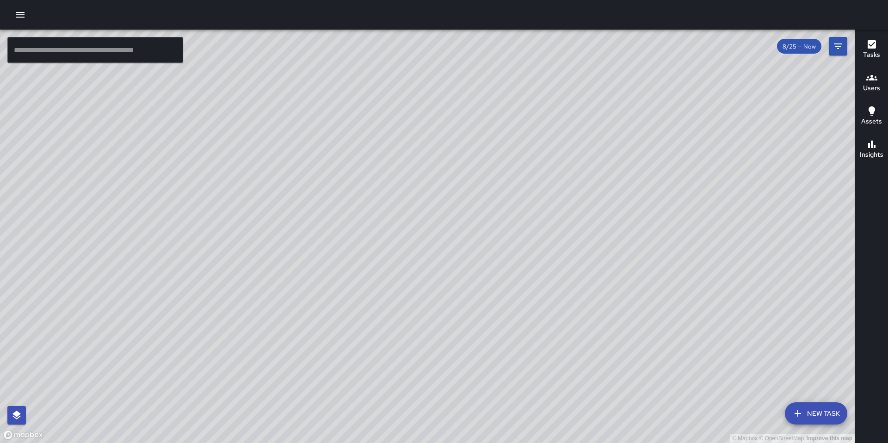
click at [489, 245] on div "© Mapbox © OpenStreetMap Improve this map" at bounding box center [427, 237] width 855 height 414
click at [42, 51] on input "text" at bounding box center [95, 50] width 176 height 26
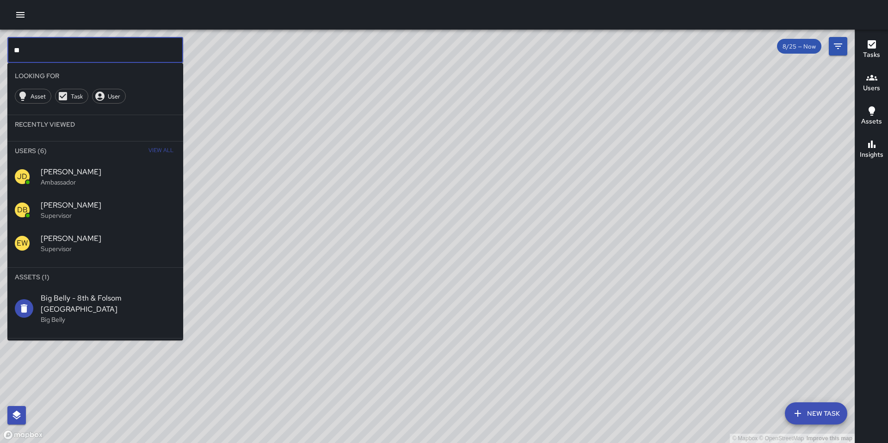
click at [82, 203] on span "[PERSON_NAME]" at bounding box center [108, 205] width 135 height 11
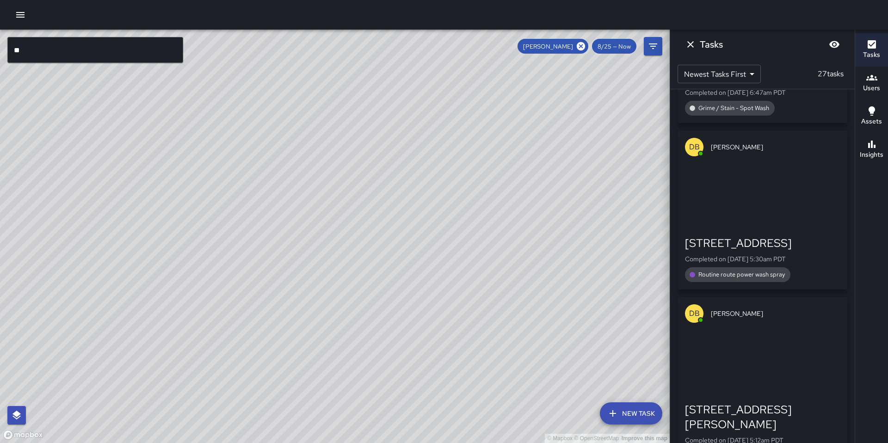
scroll to position [3400, 0]
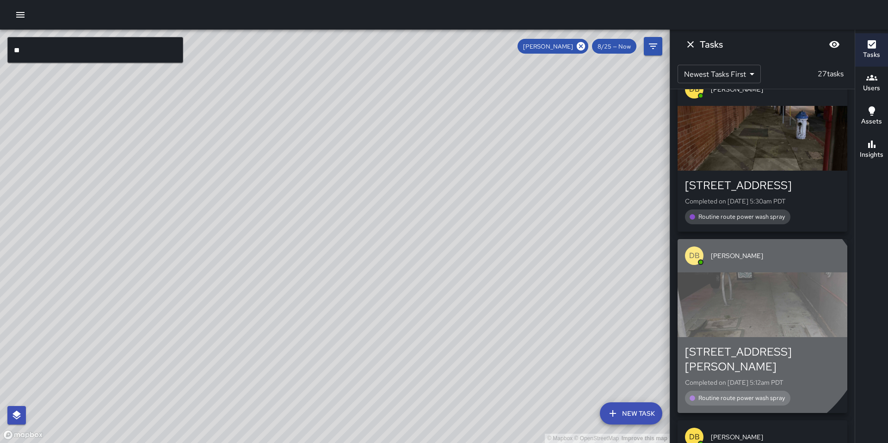
click at [743, 274] on div "button" at bounding box center [763, 305] width 170 height 65
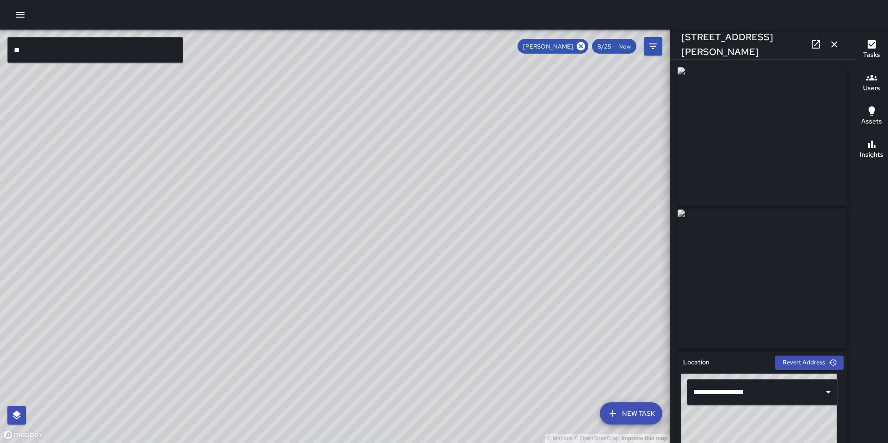
click at [815, 49] on icon at bounding box center [816, 44] width 11 height 11
click at [834, 43] on icon "button" at bounding box center [834, 44] width 11 height 11
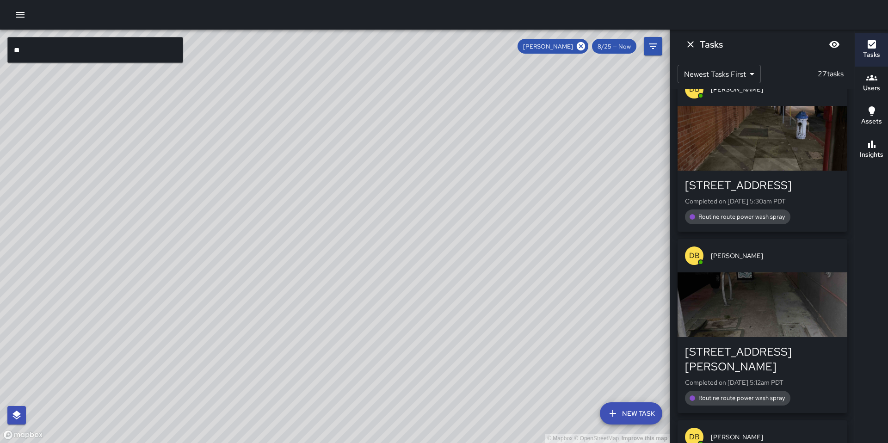
drag, startPoint x: 343, startPoint y: 281, endPoint x: 406, endPoint y: 261, distance: 66.0
click at [406, 262] on div "© Mapbox © OpenStreetMap Improve this map" at bounding box center [335, 237] width 670 height 414
drag, startPoint x: 387, startPoint y: 184, endPoint x: 440, endPoint y: 256, distance: 89.7
click at [434, 259] on div "© Mapbox © OpenStreetMap Improve this map" at bounding box center [335, 237] width 670 height 414
click at [443, 193] on div "© Mapbox © OpenStreetMap Improve this map DB DeAndre Barney 1065 Folsom Street …" at bounding box center [335, 237] width 670 height 414
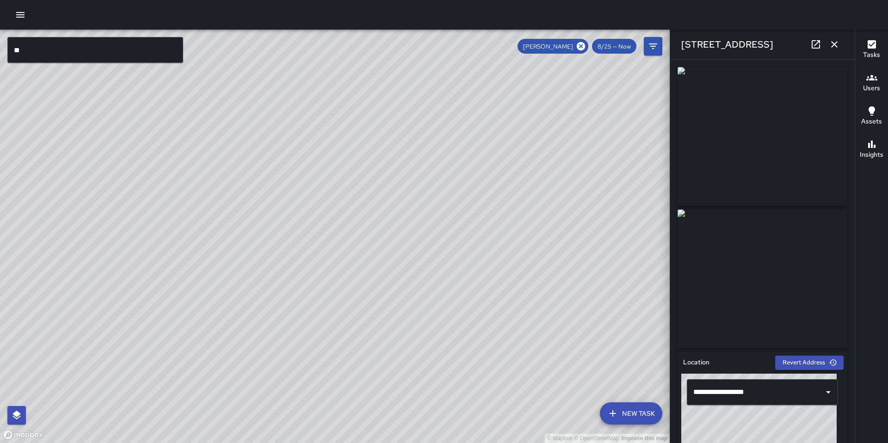
click at [361, 195] on div "© Mapbox © OpenStreetMap Improve this map DB DeAndre Barney Supervisor Tasks 26…" at bounding box center [335, 237] width 670 height 414
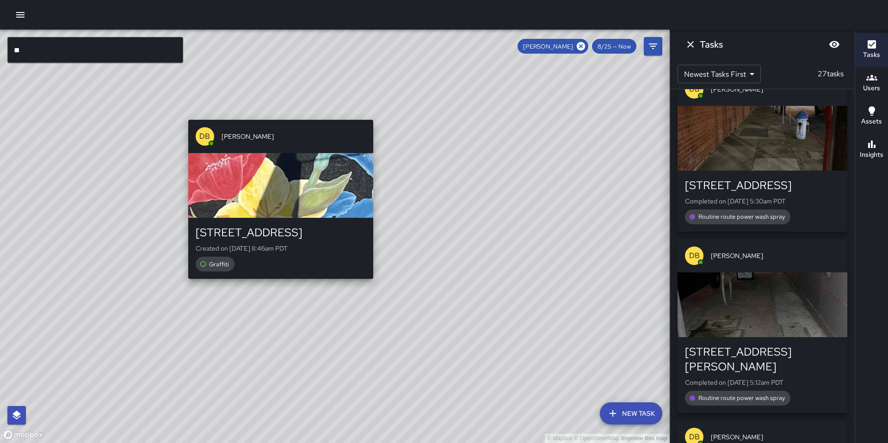
click at [275, 283] on div "DB DeAndre Barney 1100 Folsom Street Created on 8/25/2025, 8:46am PDT Graffiti" at bounding box center [281, 199] width 192 height 167
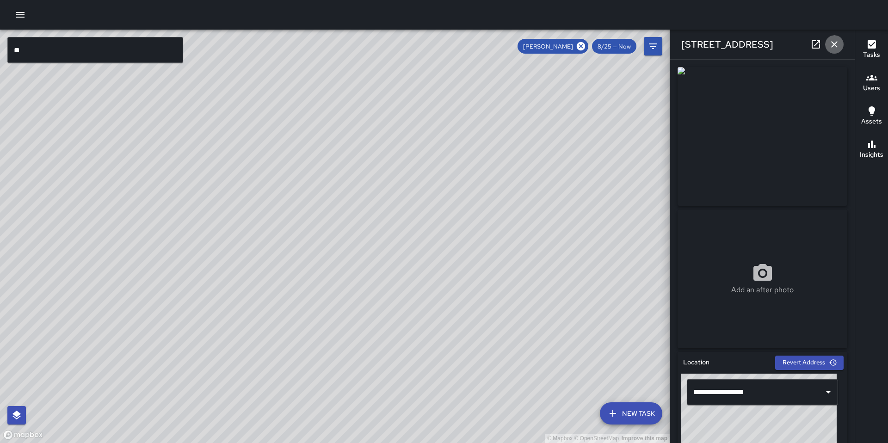
click at [835, 48] on icon "button" at bounding box center [834, 44] width 11 height 11
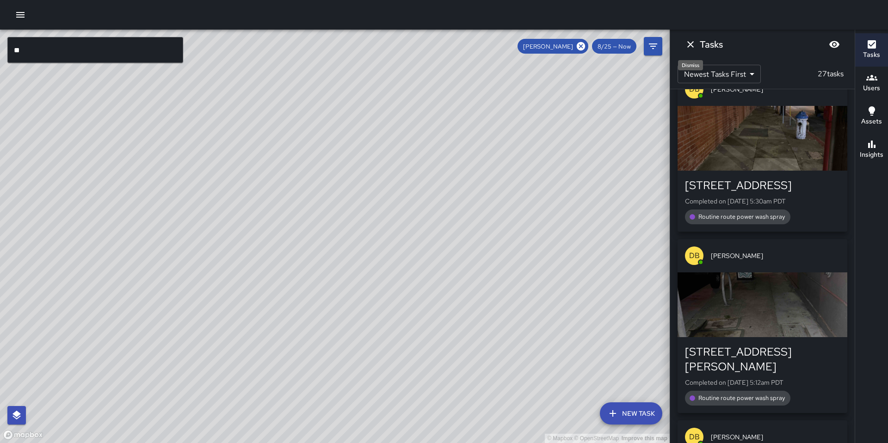
click at [686, 45] on icon "Dismiss" at bounding box center [690, 44] width 11 height 11
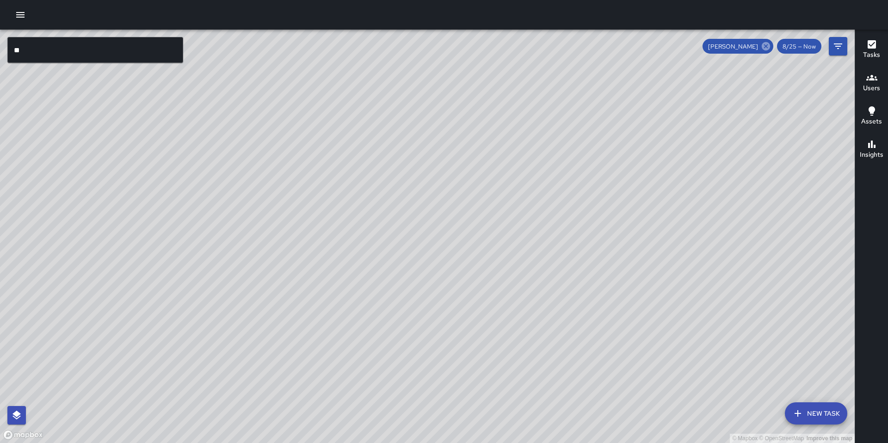
click at [764, 47] on icon at bounding box center [766, 46] width 8 height 8
click at [39, 51] on input "**" at bounding box center [95, 50] width 176 height 26
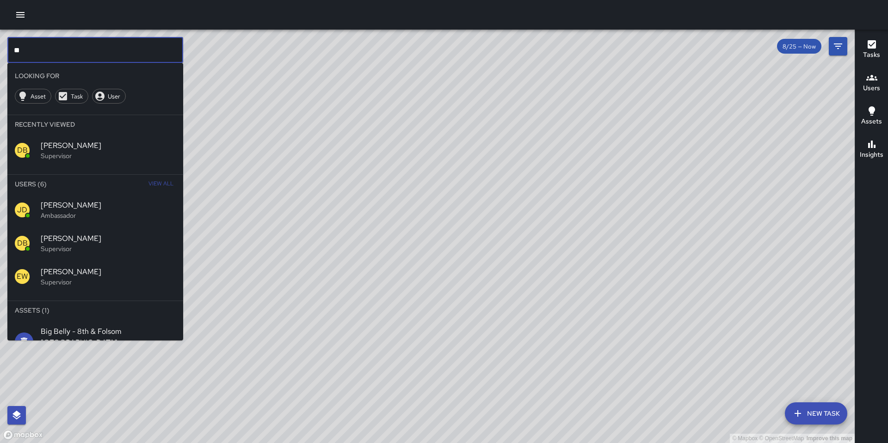
type input "*"
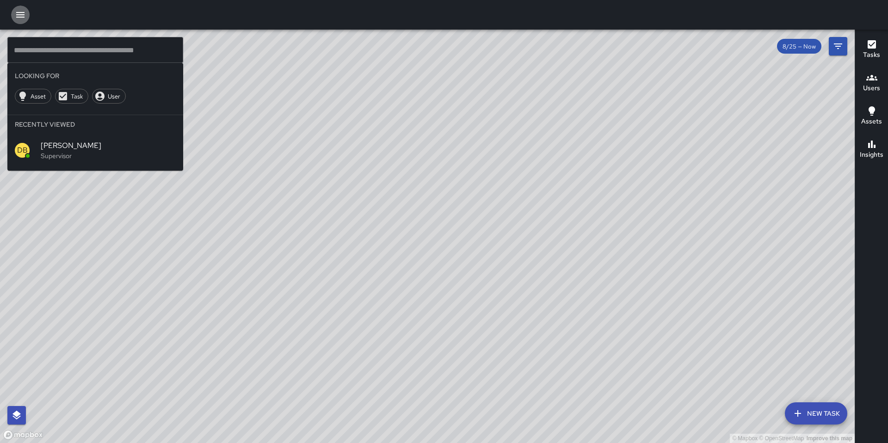
click at [26, 20] on button "button" at bounding box center [20, 15] width 19 height 19
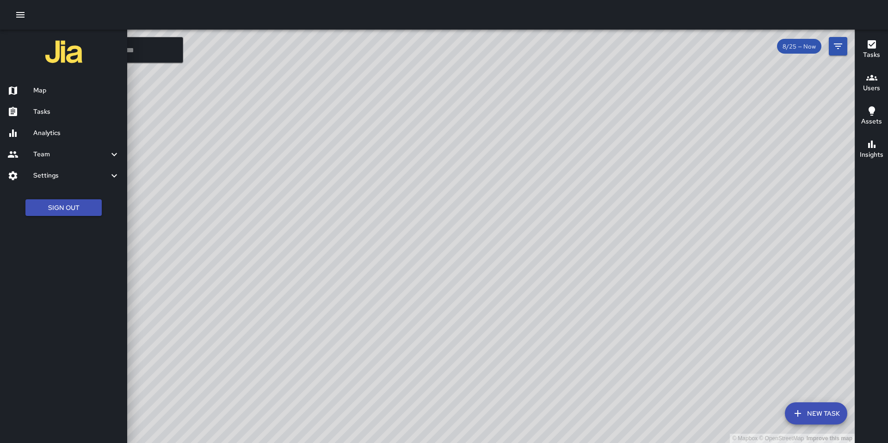
click at [60, 204] on button "Sign Out" at bounding box center [63, 207] width 76 height 17
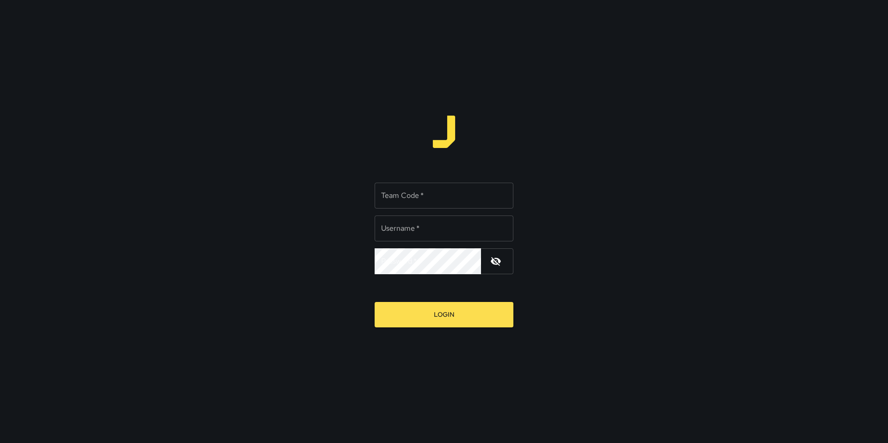
type input "*******"
click at [396, 190] on div "Team Code   * Team Code   *" at bounding box center [444, 196] width 139 height 26
type input "*******"
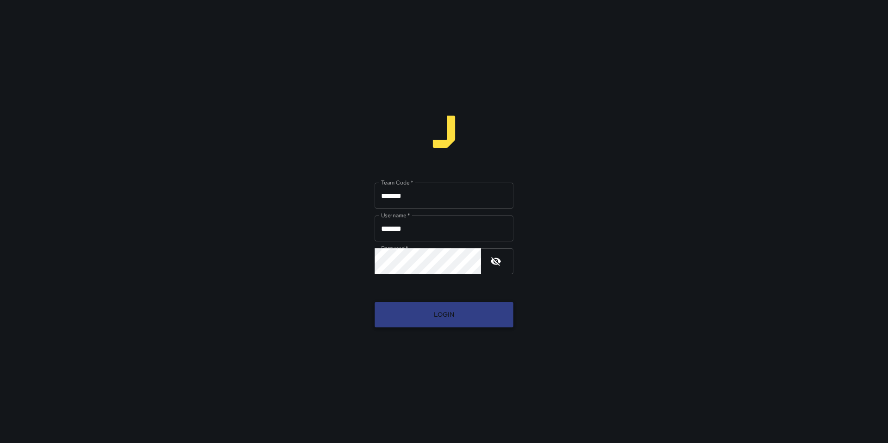
click at [454, 308] on button "Login" at bounding box center [444, 314] width 139 height 25
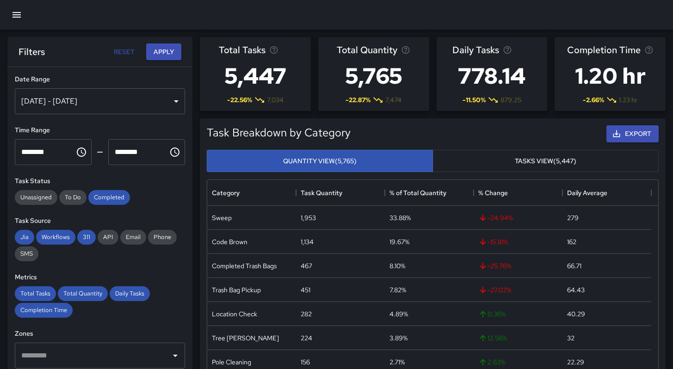
scroll to position [7, 7]
